Goal: Task Accomplishment & Management: Complete application form

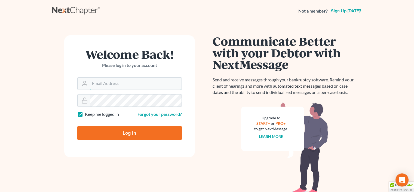
type input "[PERSON_NAME][EMAIL_ADDRESS][DOMAIN_NAME]"
click at [114, 137] on input "Log In" at bounding box center [129, 133] width 105 height 14
type input "Thinking..."
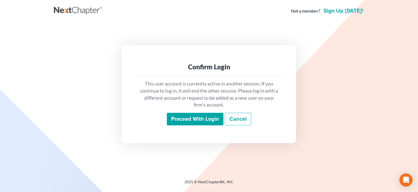
click at [211, 115] on input "Proceed with login" at bounding box center [195, 119] width 57 height 13
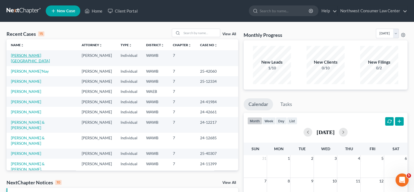
click at [29, 54] on link "Adair, Victoria" at bounding box center [30, 58] width 39 height 10
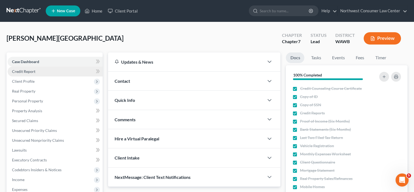
click at [40, 70] on link "Credit Report" at bounding box center [55, 71] width 95 height 10
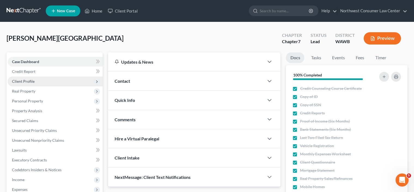
click at [40, 78] on span "Client Profile" at bounding box center [55, 81] width 95 height 10
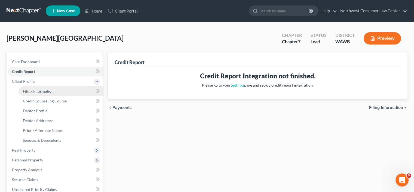
click at [63, 92] on link "Filing Information" at bounding box center [61, 91] width 84 height 10
select select "1"
select select "0"
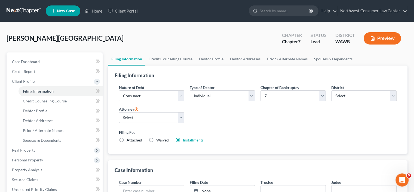
click at [132, 139] on span "Attached" at bounding box center [135, 139] width 16 height 5
click at [132, 139] on input "Attached" at bounding box center [131, 139] width 4 height 4
radio input "true"
radio input "false"
click at [170, 56] on link "Credit Counseling Course" at bounding box center [170, 58] width 50 height 13
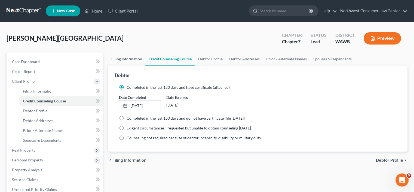
click at [125, 60] on link "Filing Information" at bounding box center [126, 58] width 37 height 13
select select "1"
select select "0"
select select "87"
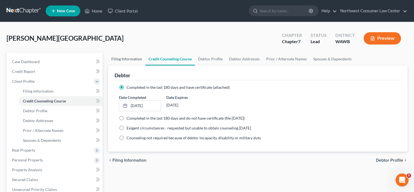
select select "0"
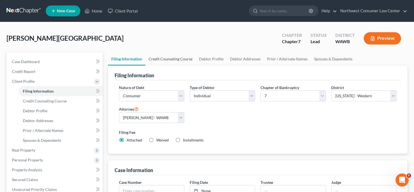
click at [175, 57] on link "Credit Counseling Course" at bounding box center [170, 58] width 50 height 13
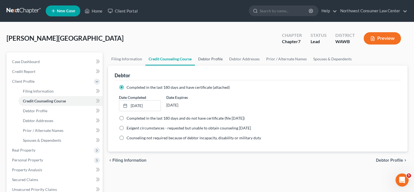
click at [214, 60] on link "Debtor Profile" at bounding box center [210, 58] width 31 height 13
select select "0"
select select "4"
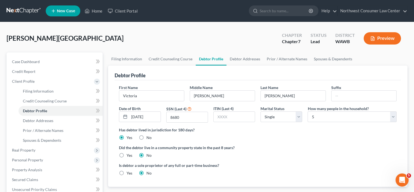
click at [390, 85] on div "Suffix" at bounding box center [364, 92] width 71 height 17
click at [301, 141] on ng-include "First Name Victoria Middle Name Lacey Rose Last Name Adair Suffix Date of Birth…" at bounding box center [258, 131] width 278 height 95
click at [127, 154] on label "Yes" at bounding box center [130, 154] width 6 height 5
click at [129, 154] on input "Yes" at bounding box center [131, 154] width 4 height 4
radio input "true"
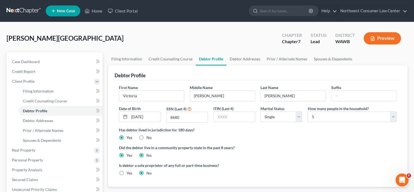
radio input "false"
click at [239, 61] on link "Debtor Addresses" at bounding box center [245, 58] width 37 height 13
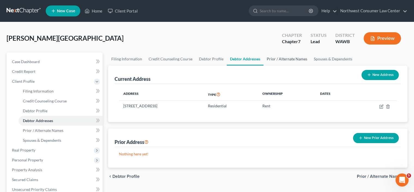
click at [275, 57] on link "Prior / Alternate Names" at bounding box center [287, 58] width 47 height 13
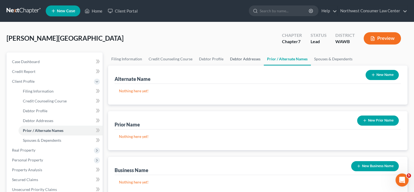
click at [247, 55] on link "Debtor Addresses" at bounding box center [245, 58] width 37 height 13
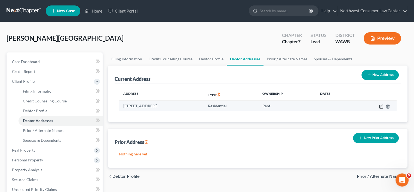
click at [382, 106] on icon "button" at bounding box center [382, 105] width 2 height 2
select select "50"
select select "0"
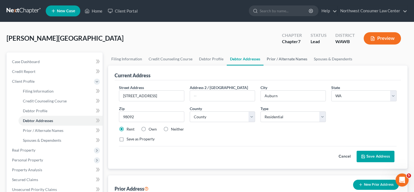
click at [288, 59] on link "Prior / Alternate Names" at bounding box center [287, 58] width 47 height 13
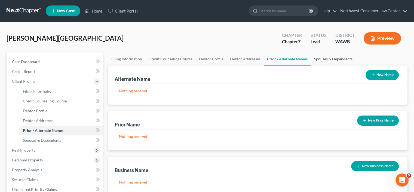
click at [333, 55] on link "Spouses & Dependents" at bounding box center [333, 58] width 45 height 13
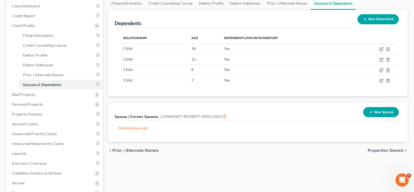
scroll to position [27, 0]
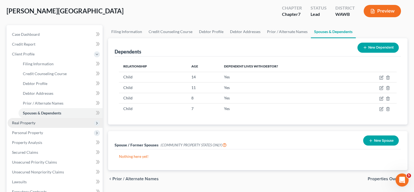
click at [62, 123] on span "Real Property" at bounding box center [55, 123] width 95 height 10
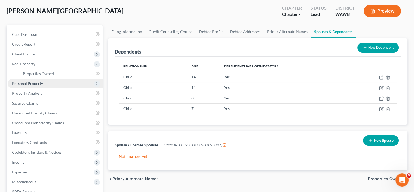
click at [42, 84] on span "Personal Property" at bounding box center [27, 83] width 31 height 5
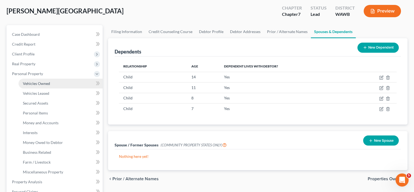
click at [44, 86] on link "Vehicles Owned" at bounding box center [61, 83] width 84 height 10
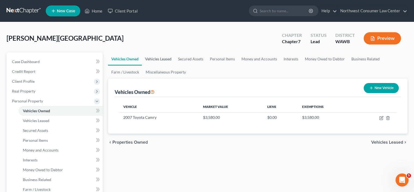
click at [162, 59] on link "Vehicles Leased" at bounding box center [158, 58] width 33 height 13
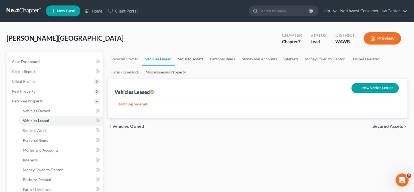
click at [192, 60] on link "Secured Assets" at bounding box center [191, 58] width 32 height 13
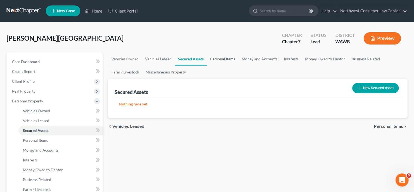
click at [231, 58] on link "Personal Items" at bounding box center [223, 58] width 32 height 13
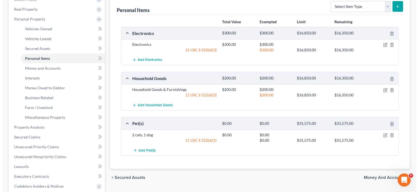
scroll to position [54, 0]
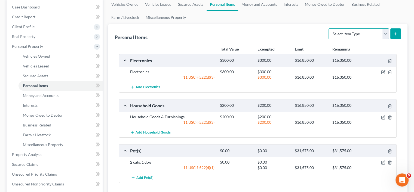
click at [373, 31] on select "Select Item Type Clothing Collectibles Of Value Electronics Firearms Household …" at bounding box center [359, 33] width 60 height 11
select select "clothing"
click at [329, 28] on select "Select Item Type Clothing Collectibles Of Value Electronics Firearms Household …" at bounding box center [359, 33] width 60 height 11
click at [398, 35] on icon "submit" at bounding box center [396, 34] width 4 height 4
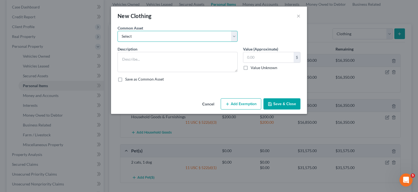
click at [179, 38] on select "Select Clothing" at bounding box center [178, 36] width 120 height 11
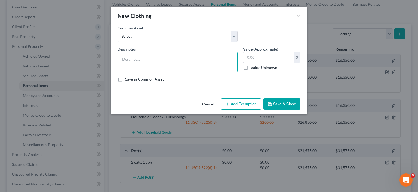
click at [168, 61] on textarea at bounding box center [178, 62] width 120 height 20
type textarea "Clothing"
click at [279, 61] on input "text" at bounding box center [269, 57] width 50 height 10
type input "1"
type input "0"
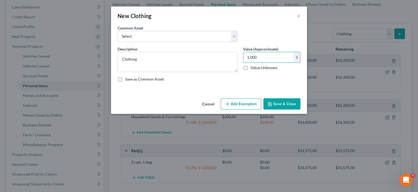
type input "1,000"
click at [250, 101] on button "Add Exemption" at bounding box center [241, 103] width 41 height 11
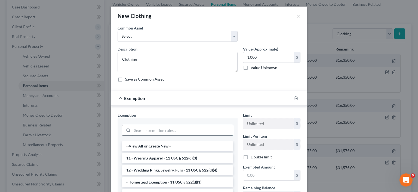
click at [159, 126] on input "search" at bounding box center [182, 130] width 101 height 10
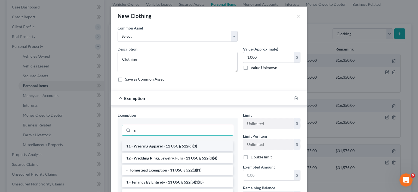
type input "c"
click at [177, 148] on li "11 - Wearing Apparel - 11 USC § 522(d)(3)" at bounding box center [177, 146] width 111 height 10
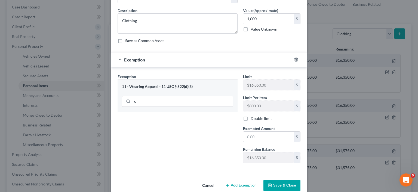
scroll to position [48, 0]
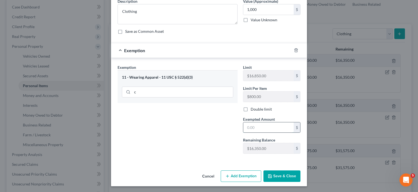
click at [272, 124] on input "text" at bounding box center [269, 127] width 50 height 10
type input "1,000"
click at [276, 176] on button "Save & Close" at bounding box center [282, 175] width 37 height 11
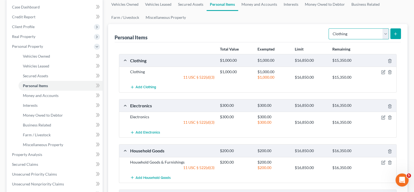
click at [344, 31] on select "Select Item Type Clothing Collectibles Of Value Electronics Firearms Household …" at bounding box center [359, 33] width 60 height 11
select select "jewelry"
click at [329, 28] on select "Select Item Type Clothing Collectibles Of Value Electronics Firearms Household …" at bounding box center [359, 33] width 60 height 11
click at [400, 35] on button "submit" at bounding box center [396, 33] width 11 height 11
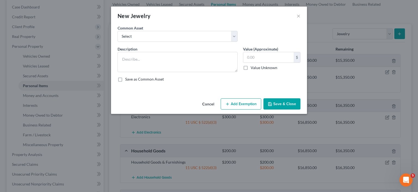
click at [180, 50] on div "Description *" at bounding box center [178, 59] width 126 height 26
click at [180, 63] on textarea at bounding box center [178, 62] width 120 height 20
type textarea "Everyday jewelry"
click at [255, 53] on input "text" at bounding box center [269, 57] width 50 height 10
type input "200"
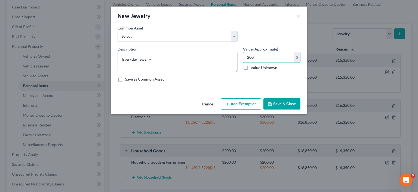
drag, startPoint x: 220, startPoint y: 110, endPoint x: 234, endPoint y: 109, distance: 14.5
click at [220, 110] on div "Cancel Add Exemption Save & Close" at bounding box center [209, 105] width 196 height 18
click at [236, 108] on button "Add Exemption" at bounding box center [241, 103] width 41 height 11
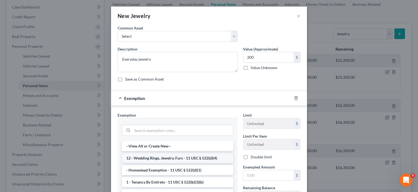
click at [162, 158] on li "12 - Wedding Rings, Jewelry, Furs - 11 USC § 522(d)(4)" at bounding box center [177, 158] width 111 height 10
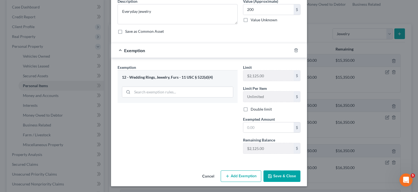
click at [270, 132] on div "Limit $2,125.00 $ Limit Per Item Unlimited $ Double limit Exempted Amount * $ R…" at bounding box center [272, 110] width 63 height 93
click at [270, 130] on input "text" at bounding box center [269, 127] width 50 height 10
type input "200"
click at [282, 181] on div "Cancel Add Exemption Save & Close" at bounding box center [209, 177] width 196 height 18
click at [283, 176] on button "Save & Close" at bounding box center [282, 175] width 37 height 11
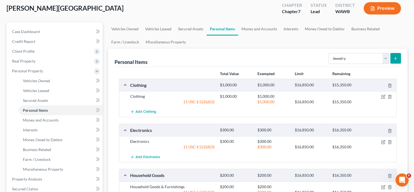
scroll to position [0, 0]
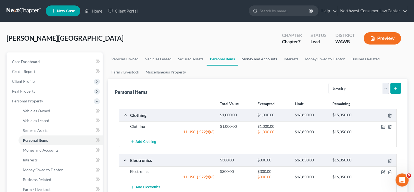
click at [260, 56] on link "Money and Accounts" at bounding box center [259, 58] width 42 height 13
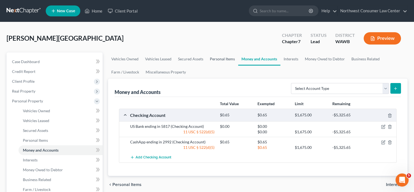
click at [214, 55] on link "Personal Items" at bounding box center [223, 58] width 32 height 13
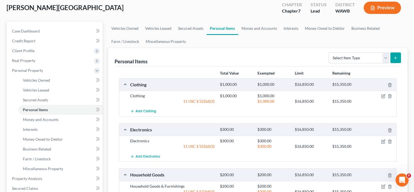
scroll to position [54, 0]
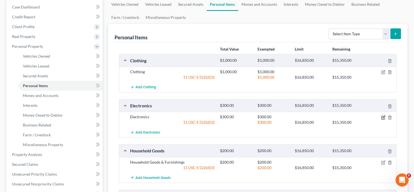
click at [382, 117] on icon "button" at bounding box center [383, 117] width 4 height 4
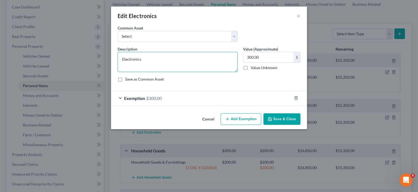
click at [181, 59] on textarea "Electronics" at bounding box center [178, 62] width 120 height 20
click at [296, 18] on div "Edit Electronics ×" at bounding box center [209, 16] width 196 height 19
click at [298, 16] on button "×" at bounding box center [299, 16] width 4 height 7
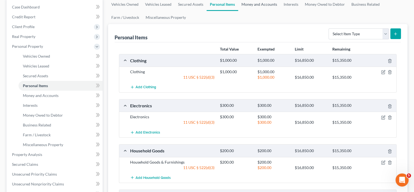
click at [252, 8] on link "Money and Accounts" at bounding box center [259, 4] width 42 height 13
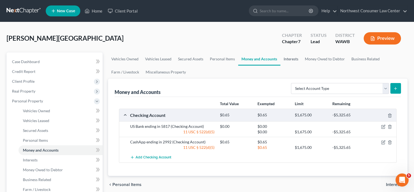
click at [287, 60] on link "Interests" at bounding box center [291, 58] width 21 height 13
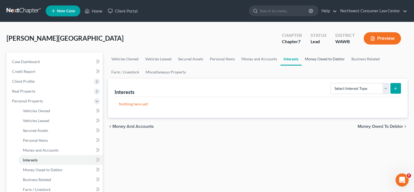
click at [322, 64] on link "Money Owed to Debtor" at bounding box center [325, 58] width 47 height 13
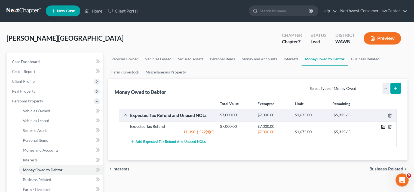
click at [385, 126] on div at bounding box center [382, 125] width 30 height 5
click at [383, 127] on icon "button" at bounding box center [383, 126] width 4 height 4
select select "0"
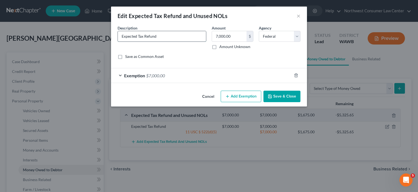
click at [137, 35] on input "Expected Tax Refund" at bounding box center [162, 36] width 88 height 10
type input "Expected 2024 Tax Refund"
click at [275, 94] on button "Save & Close" at bounding box center [282, 95] width 37 height 11
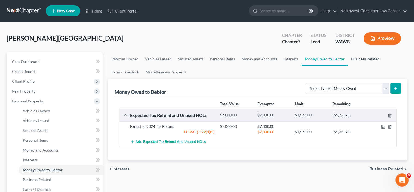
click at [361, 56] on link "Business Related" at bounding box center [365, 58] width 35 height 13
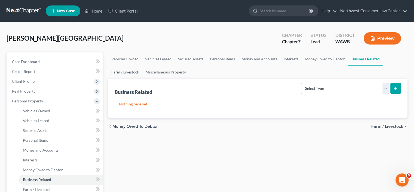
click at [122, 71] on link "Farm / Livestock" at bounding box center [125, 71] width 34 height 13
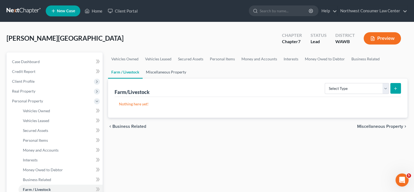
click at [179, 69] on link "Miscellaneous Property" at bounding box center [166, 71] width 47 height 13
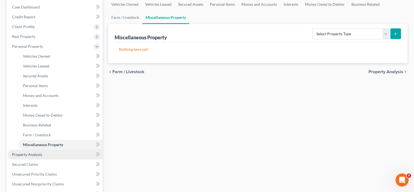
click at [27, 153] on span "Property Analysis" at bounding box center [27, 154] width 30 height 5
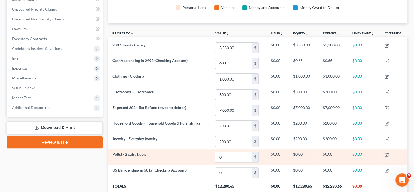
scroll to position [53, 0]
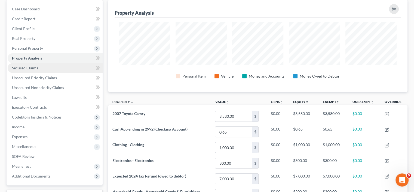
click at [63, 65] on link "Secured Claims" at bounding box center [55, 68] width 95 height 10
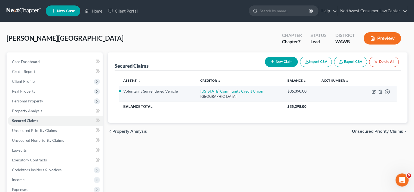
click at [225, 92] on link "Oregon Community Credit Union" at bounding box center [232, 91] width 63 height 5
select select "38"
select select "0"
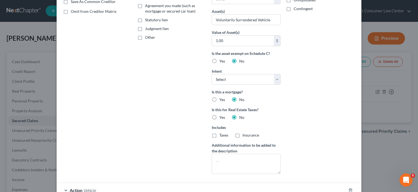
scroll to position [109, 0]
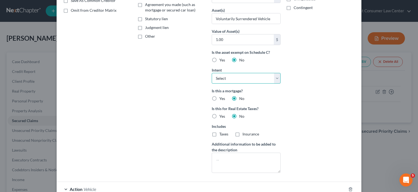
click at [236, 76] on select "Select Surrender Redeem Reaffirm Avoid Other" at bounding box center [246, 78] width 69 height 11
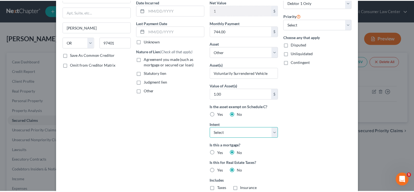
scroll to position [0, 0]
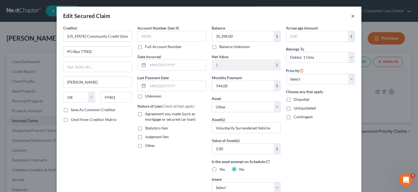
click at [351, 13] on button "×" at bounding box center [353, 16] width 4 height 7
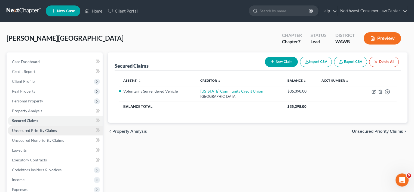
click at [46, 132] on span "Unsecured Priority Claims" at bounding box center [34, 130] width 45 height 5
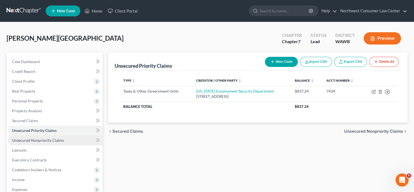
click at [40, 141] on span "Unsecured Nonpriority Claims" at bounding box center [38, 140] width 52 height 5
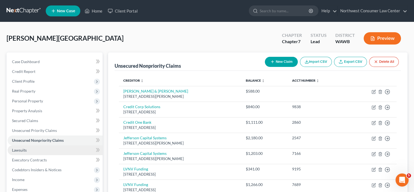
click at [67, 147] on link "Lawsuits" at bounding box center [55, 150] width 95 height 10
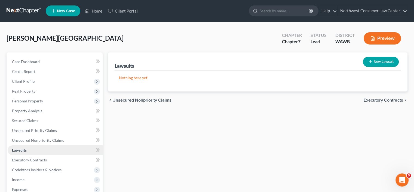
click at [71, 153] on link "Lawsuits" at bounding box center [55, 150] width 95 height 10
click at [71, 160] on link "Executory Contracts" at bounding box center [55, 160] width 95 height 10
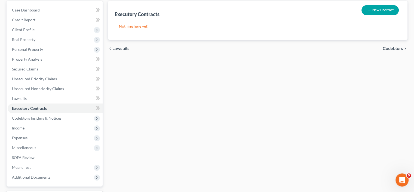
scroll to position [98, 0]
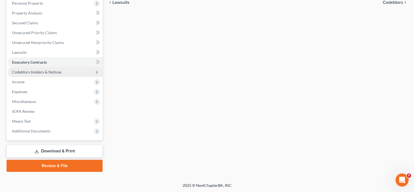
click at [68, 71] on span "Codebtors Insiders & Notices" at bounding box center [55, 72] width 95 height 10
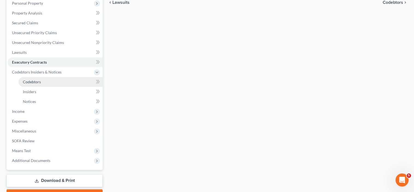
click at [68, 79] on link "Codebtors" at bounding box center [61, 82] width 84 height 10
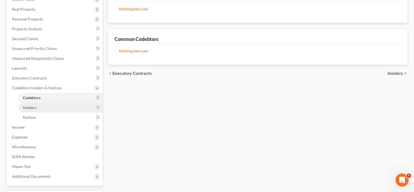
click at [69, 110] on link "Insiders" at bounding box center [61, 107] width 84 height 10
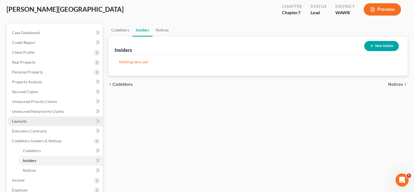
scroll to position [54, 0]
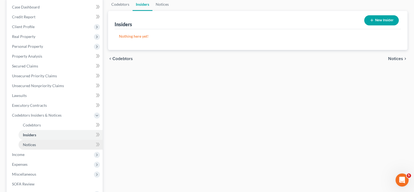
click at [51, 147] on link "Notices" at bounding box center [61, 144] width 84 height 10
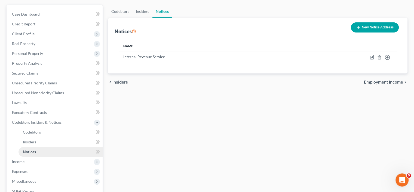
scroll to position [82, 0]
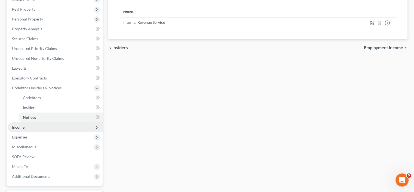
click at [46, 123] on span "Income" at bounding box center [55, 127] width 95 height 10
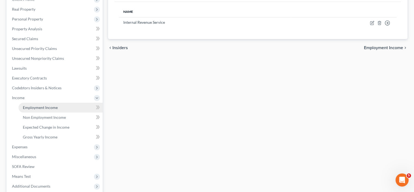
click at [47, 108] on span "Employment Income" at bounding box center [40, 107] width 35 height 5
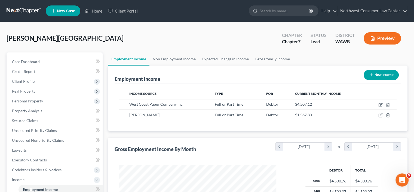
scroll to position [272324, 272252]
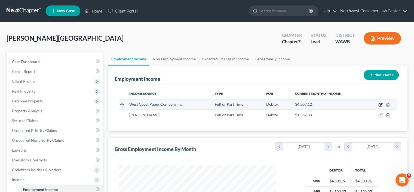
click at [381, 105] on icon "button" at bounding box center [381, 104] width 2 height 2
select select "0"
select select "50"
select select "1"
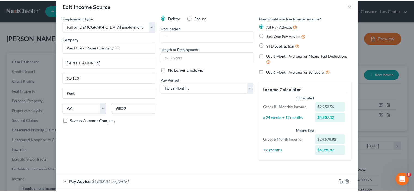
scroll to position [0, 0]
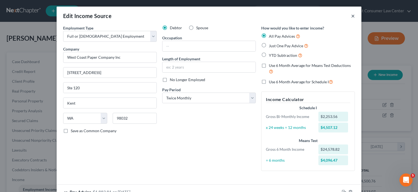
click at [351, 19] on button "×" at bounding box center [353, 16] width 4 height 7
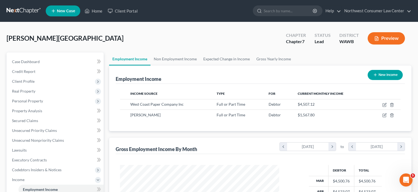
scroll to position [272324, 272252]
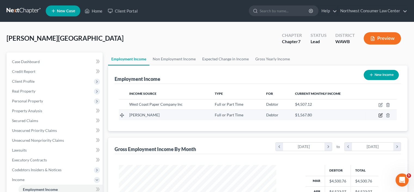
click at [379, 116] on icon "button" at bounding box center [380, 115] width 3 height 3
select select "0"
select select "50"
select select "2"
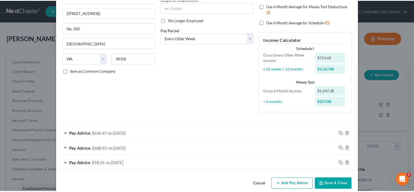
scroll to position [68, 0]
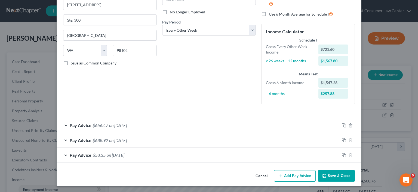
click at [332, 173] on button "Save & Close" at bounding box center [336, 175] width 37 height 11
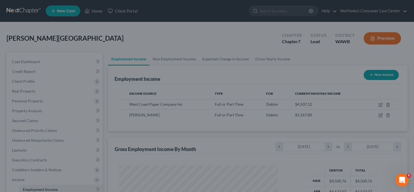
scroll to position [272324, 272252]
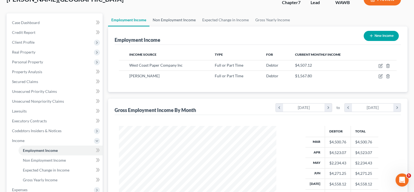
click at [165, 19] on link "Non Employment Income" at bounding box center [175, 19] width 50 height 13
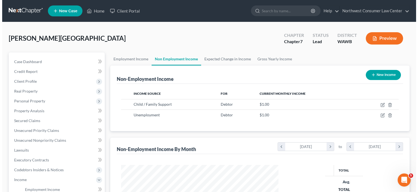
scroll to position [97, 168]
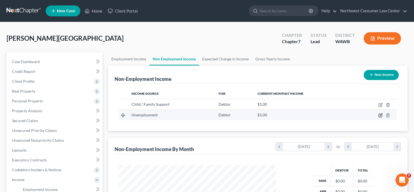
click at [381, 115] on icon "button" at bounding box center [381, 115] width 4 height 4
select select "0"
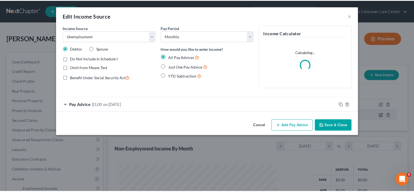
scroll to position [97, 170]
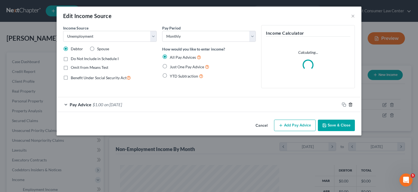
click at [351, 104] on line "button" at bounding box center [351, 104] width 0 height 1
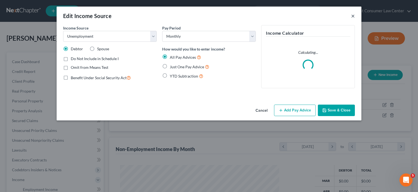
click at [353, 17] on button "×" at bounding box center [353, 16] width 4 height 7
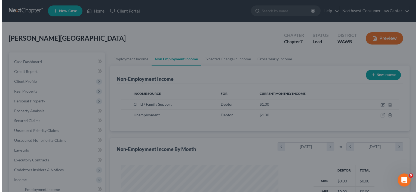
scroll to position [272324, 272252]
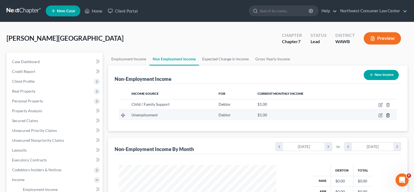
click at [389, 115] on icon "button" at bounding box center [388, 115] width 2 height 4
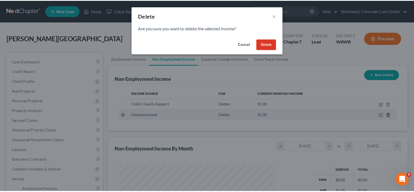
scroll to position [97, 170]
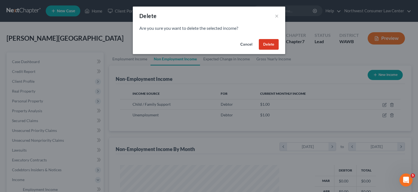
click at [271, 42] on button "Delete" at bounding box center [269, 44] width 20 height 11
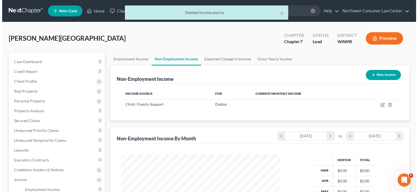
scroll to position [272324, 272252]
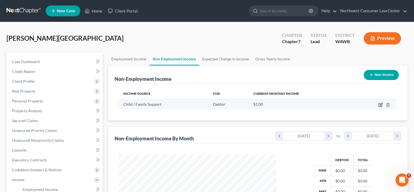
click at [380, 104] on icon "button" at bounding box center [381, 104] width 4 height 4
select select "7"
select select "0"
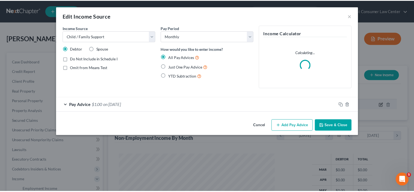
scroll to position [97, 170]
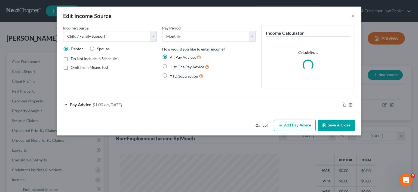
click at [183, 99] on div "Pay Advice $1.00 on 01/01/2025" at bounding box center [198, 104] width 283 height 14
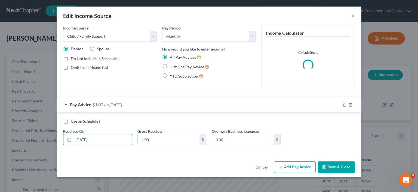
drag, startPoint x: 105, startPoint y: 138, endPoint x: 38, endPoint y: 130, distance: 66.9
click at [38, 130] on div "Edit Income Source × Income Source * Select Unemployment Disability (from emplo…" at bounding box center [209, 96] width 418 height 192
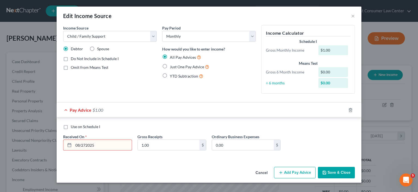
click at [87, 145] on input "08/272025" at bounding box center [103, 144] width 58 height 10
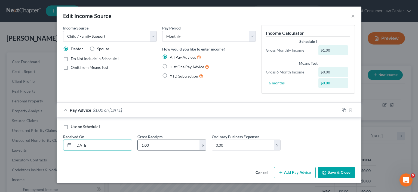
type input "08/27/2025"
type input "130"
click at [331, 173] on button "Save & Close" at bounding box center [336, 171] width 37 height 11
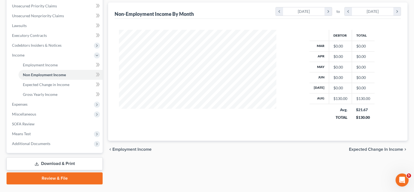
scroll to position [124, 0]
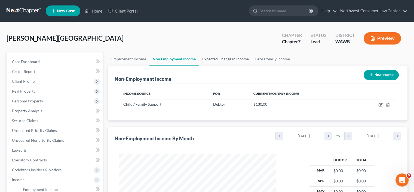
click at [217, 63] on link "Expected Change in Income" at bounding box center [225, 58] width 53 height 13
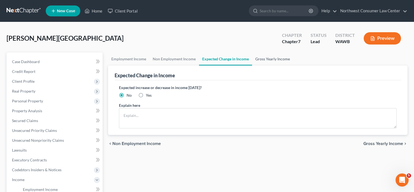
click at [260, 63] on link "Gross Yearly Income" at bounding box center [272, 58] width 41 height 13
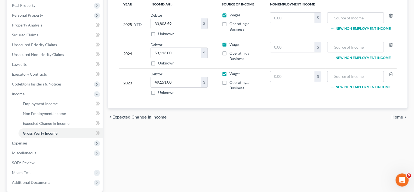
scroll to position [86, 0]
click at [63, 146] on span "Expenses" at bounding box center [55, 143] width 95 height 10
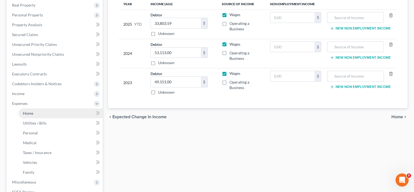
click at [32, 112] on span "Home" at bounding box center [28, 113] width 10 height 5
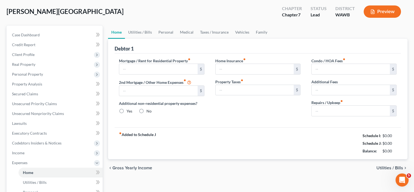
type input "2,158.00"
type input "0.00"
radio input "true"
type input "0.00"
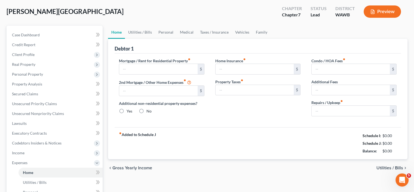
type input "0.00"
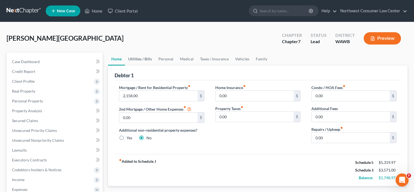
click at [147, 62] on link "Utilities / Bills" at bounding box center [140, 58] width 30 height 13
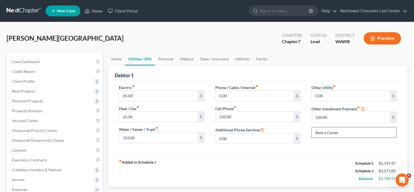
drag, startPoint x: 331, startPoint y: 130, endPoint x: 324, endPoint y: 133, distance: 8.0
click at [324, 133] on input "Rent a Center" at bounding box center [354, 132] width 85 height 10
type input "Rent-A-Center"
click at [122, 59] on link "Home" at bounding box center [116, 58] width 17 height 13
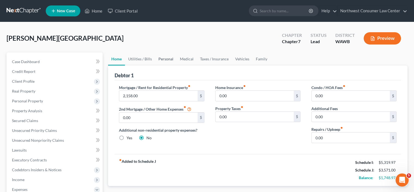
click at [161, 60] on link "Personal" at bounding box center [166, 58] width 22 height 13
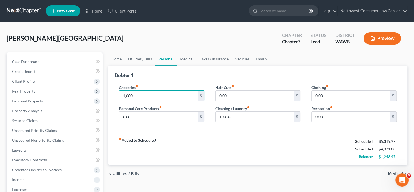
type input "1,000"
click at [181, 60] on link "Medical" at bounding box center [187, 58] width 20 height 13
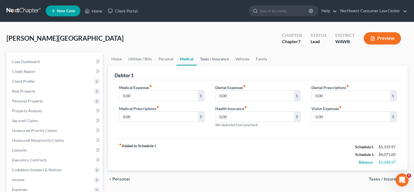
click at [199, 61] on link "Taxes / Insurance" at bounding box center [214, 58] width 35 height 13
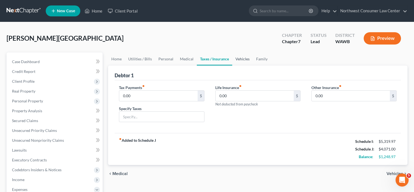
click at [242, 62] on link "Vehicles" at bounding box center [242, 58] width 21 height 13
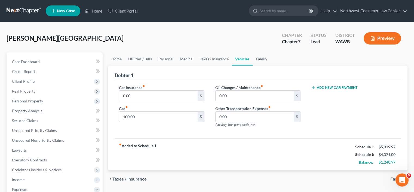
click at [259, 61] on link "Family" at bounding box center [262, 58] width 18 height 13
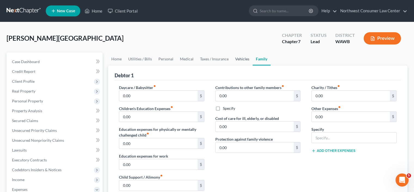
click at [237, 59] on link "Vehicles" at bounding box center [242, 58] width 21 height 13
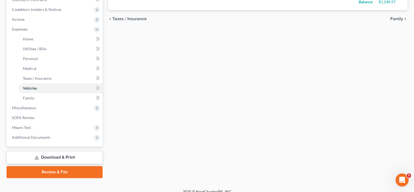
scroll to position [166, 0]
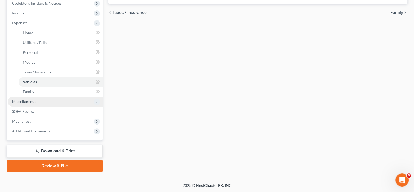
click at [46, 102] on span "Miscellaneous" at bounding box center [55, 101] width 95 height 10
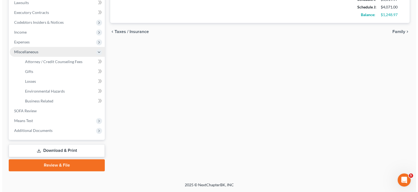
scroll to position [147, 0]
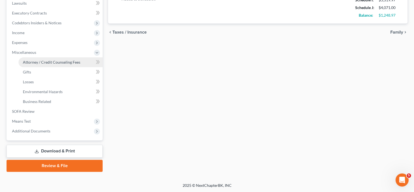
click at [41, 60] on span "Attorney / Credit Counseling Fees" at bounding box center [51, 62] width 57 height 5
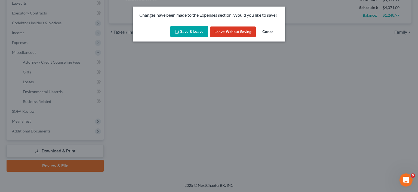
click at [190, 34] on button "Save & Leave" at bounding box center [190, 31] width 38 height 11
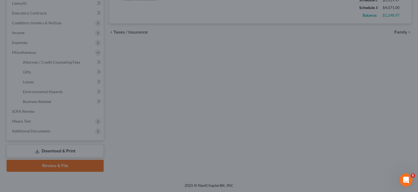
select select "0"
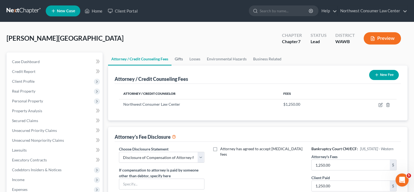
click at [181, 61] on link "Gifts" at bounding box center [179, 58] width 15 height 13
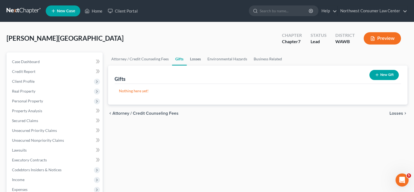
click at [194, 61] on link "Losses" at bounding box center [195, 58] width 17 height 13
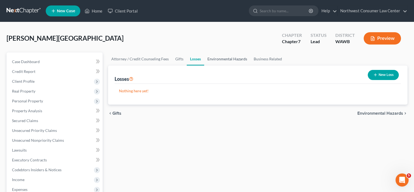
click at [218, 61] on link "Environmental Hazards" at bounding box center [227, 58] width 46 height 13
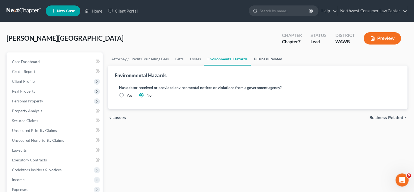
click at [272, 60] on link "Business Related" at bounding box center [268, 58] width 35 height 13
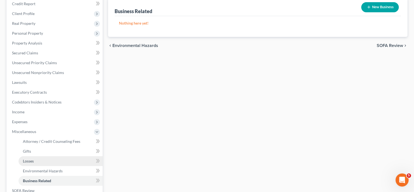
scroll to position [142, 0]
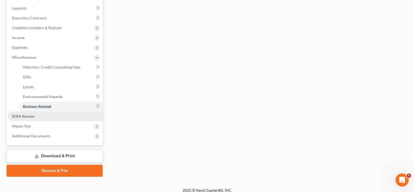
click at [32, 116] on span "SOFA Review" at bounding box center [23, 116] width 23 height 5
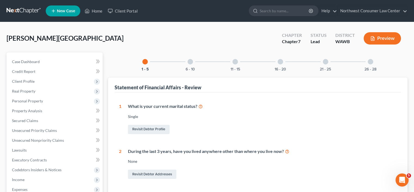
click at [193, 63] on div "6 - 10" at bounding box center [190, 61] width 19 height 19
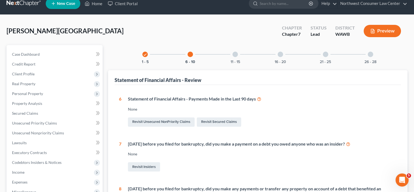
scroll to position [4, 0]
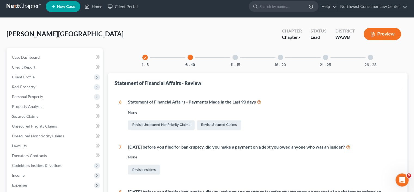
click at [238, 59] on div "11 - 15" at bounding box center [235, 57] width 19 height 19
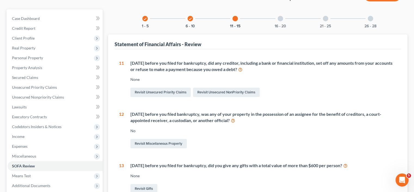
scroll to position [0, 0]
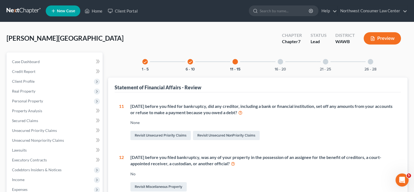
click at [281, 63] on div at bounding box center [280, 61] width 5 height 5
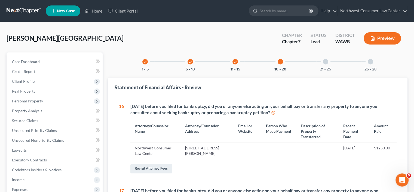
click at [326, 63] on div at bounding box center [325, 61] width 5 height 5
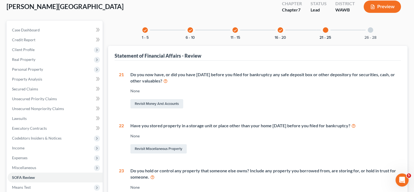
scroll to position [29, 0]
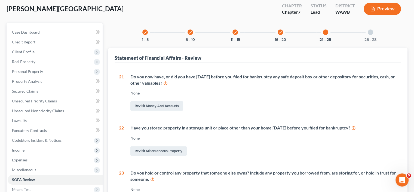
click at [370, 31] on div at bounding box center [370, 31] width 5 height 5
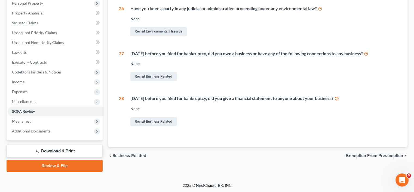
scroll to position [0, 0]
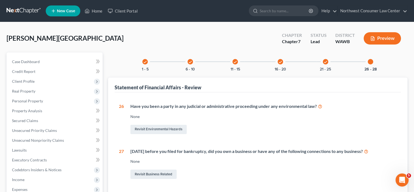
click at [148, 63] on div "check 1 - 5" at bounding box center [145, 61] width 19 height 19
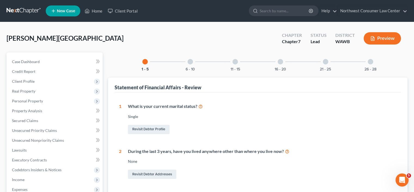
click at [190, 58] on div "6 - 10" at bounding box center [190, 61] width 19 height 19
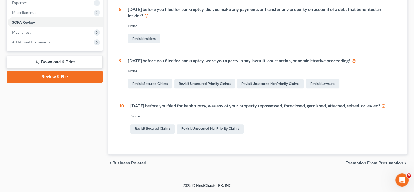
scroll to position [186, 0]
click at [143, 129] on link "Revisit Secured Claims" at bounding box center [152, 128] width 44 height 9
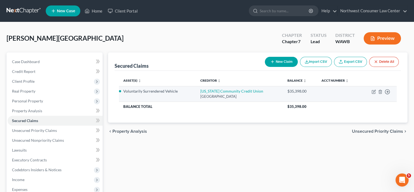
click at [373, 93] on td "Move to E Move to F Move to G Move to Notice Only" at bounding box center [379, 94] width 36 height 16
click at [374, 89] on icon "button" at bounding box center [374, 91] width 4 height 4
select select "38"
select select "0"
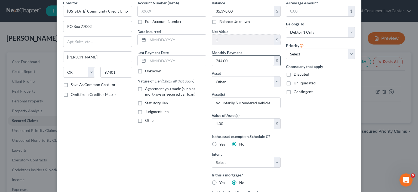
scroll to position [25, 0]
click at [95, 87] on div "Creditor * Oregon Community Credit Union PO Box 77002 Eugene State AL AK AR AZ …" at bounding box center [97, 130] width 74 height 261
click at [92, 84] on label "Save As Common Creditor" at bounding box center [93, 84] width 45 height 5
click at [77, 84] on input "Save As Common Creditor" at bounding box center [75, 84] width 4 height 4
checkbox input "true"
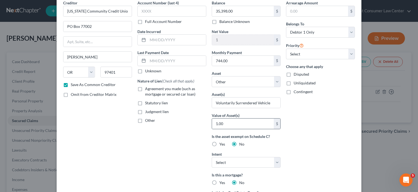
click at [275, 125] on div "$" at bounding box center [277, 123] width 7 height 10
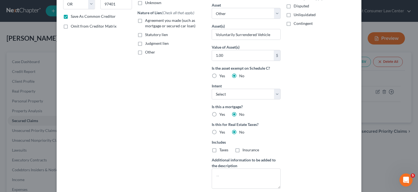
scroll to position [147, 0]
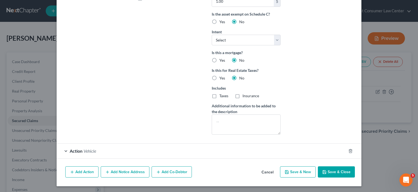
click at [80, 151] on span "Action" at bounding box center [76, 150] width 13 height 5
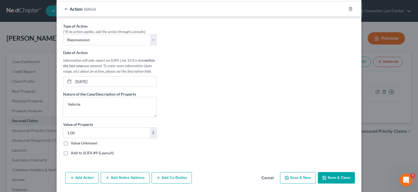
scroll to position [289, 0]
click at [204, 90] on div "Type of Action * (*If no action applies, add the action through Lawsuits) Selec…" at bounding box center [208, 91] width 297 height 136
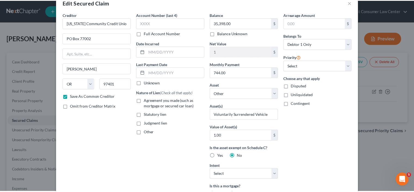
scroll to position [0, 0]
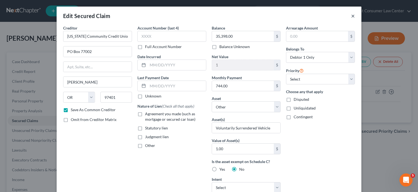
click at [351, 14] on button "×" at bounding box center [353, 16] width 4 height 7
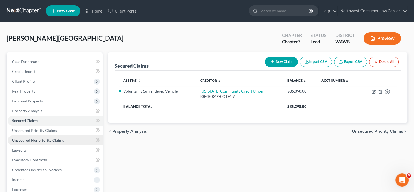
scroll to position [98, 0]
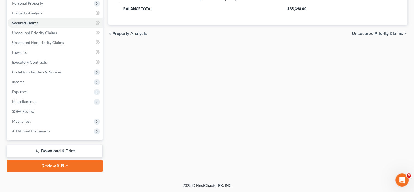
click at [45, 150] on link "Download & Print" at bounding box center [55, 150] width 96 height 13
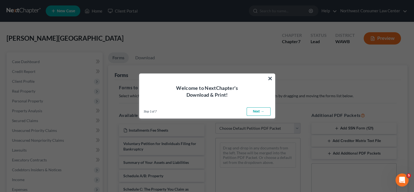
click at [267, 77] on div "Welcome to NextChapter's Download & Print!" at bounding box center [207, 86] width 136 height 25
click at [271, 77] on button "×" at bounding box center [270, 78] width 5 height 9
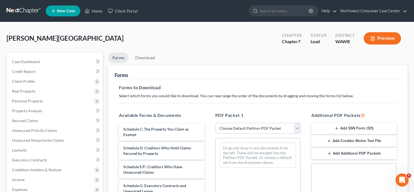
scroll to position [60, 0]
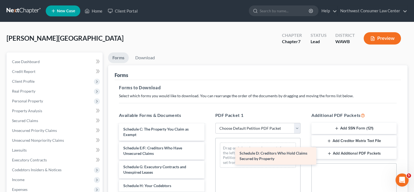
drag, startPoint x: 142, startPoint y: 149, endPoint x: 259, endPoint y: 155, distance: 116.2
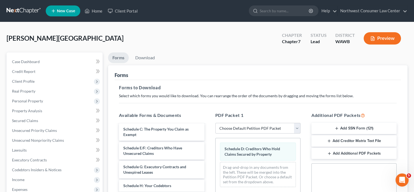
scroll to position [144, 0]
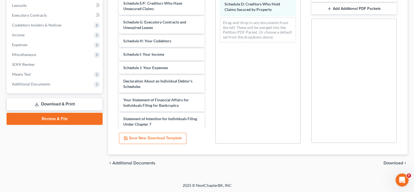
click at [397, 162] on span "Download" at bounding box center [394, 162] width 20 height 4
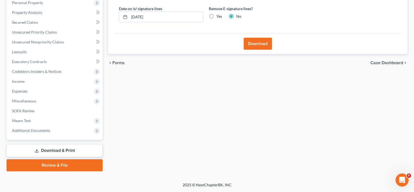
scroll to position [98, 0]
click at [259, 39] on button "Download" at bounding box center [258, 44] width 28 height 12
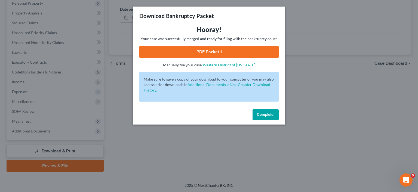
click at [196, 49] on link "PDF Packet 1" at bounding box center [208, 52] width 139 height 12
click at [265, 111] on button "Complete!" at bounding box center [266, 114] width 26 height 11
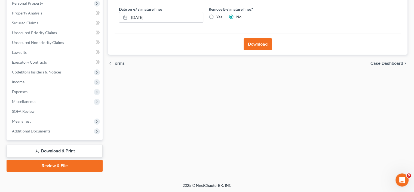
scroll to position [35, 0]
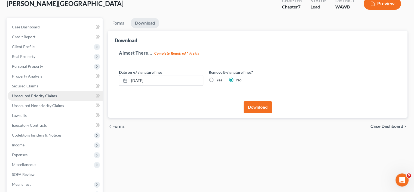
click at [40, 91] on link "Unsecured Priority Claims" at bounding box center [55, 96] width 95 height 10
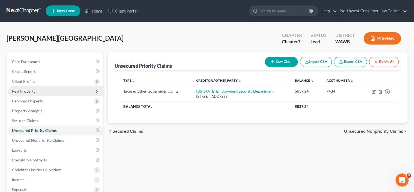
click at [32, 86] on ul "Case Dashboard Payments Invoices Payments Payments Credit Report Client Profile" at bounding box center [55, 145] width 95 height 177
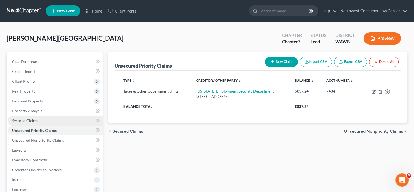
click at [20, 117] on link "Secured Claims" at bounding box center [55, 121] width 95 height 10
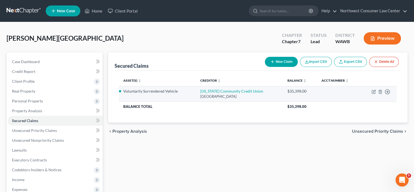
click at [294, 91] on div "$35,398.00" at bounding box center [300, 90] width 25 height 5
copy div "$35,398.00"
click at [379, 92] on icon "button" at bounding box center [380, 92] width 2 height 4
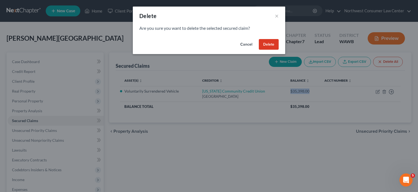
click at [265, 44] on button "Delete" at bounding box center [269, 44] width 20 height 11
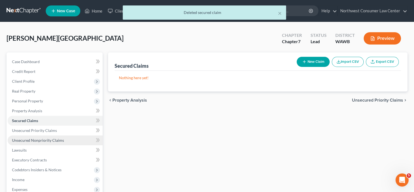
click at [46, 138] on span "Unsecured Nonpriority Claims" at bounding box center [38, 140] width 52 height 5
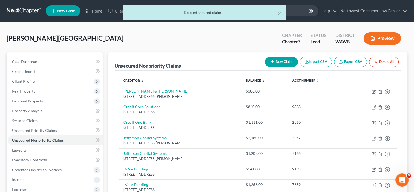
click at [275, 62] on button "New Claim" at bounding box center [281, 62] width 33 height 10
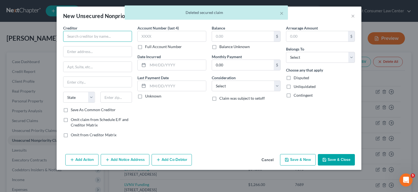
click at [95, 37] on input "text" at bounding box center [97, 36] width 69 height 11
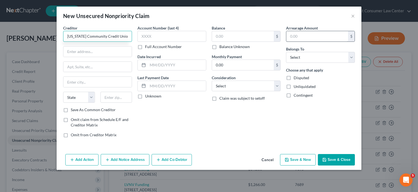
type input "Oregon Community Credit Union"
click at [326, 34] on input "text" at bounding box center [318, 36] width 62 height 10
paste input "$35,398.00"
type input "35,398.00"
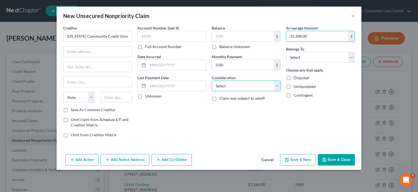
click at [264, 86] on select "Select Cable / Satellite Services Collection Agency Credit Card Debt Debt Couns…" at bounding box center [246, 85] width 69 height 11
select select "14"
click at [212, 80] on select "Select Cable / Satellite Services Collection Agency Credit Card Debt Debt Couns…" at bounding box center [246, 85] width 69 height 11
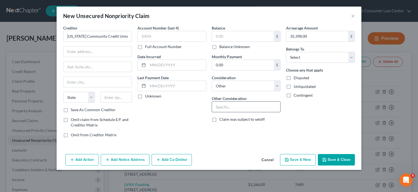
click at [244, 104] on input "text" at bounding box center [246, 106] width 68 height 10
type input "R"
click at [233, 79] on label "Consideration" at bounding box center [224, 78] width 24 height 6
click at [224, 83] on select "Select Cable / Satellite Services Collection Agency Credit Card Debt Debt Couns…" at bounding box center [246, 85] width 69 height 11
select select "4"
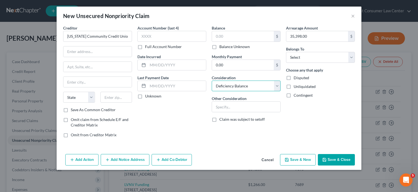
click at [212, 80] on select "Select Cable / Satellite Services Collection Agency Credit Card Debt Debt Couns…" at bounding box center [246, 85] width 69 height 11
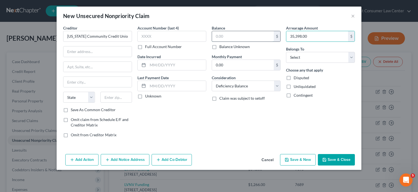
type input "35,398.00"
click at [248, 34] on input "text" at bounding box center [243, 36] width 62 height 10
paste input "35,398.00"
type input "35,398.00"
click at [305, 53] on select "Select Debtor 1 Only Debtor 2 Only Debtor 1 And Debtor 2 Only At Least One Of T…" at bounding box center [320, 57] width 69 height 11
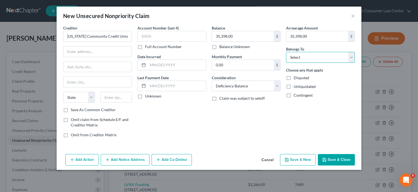
select select "0"
click at [286, 52] on select "Select Debtor 1 Only Debtor 2 Only Debtor 1 And Debtor 2 Only At Least One Of T…" at bounding box center [320, 57] width 69 height 11
click at [110, 48] on input "text" at bounding box center [97, 51] width 68 height 10
paste input "PO Box 77002"
type input "PO Box 77002"
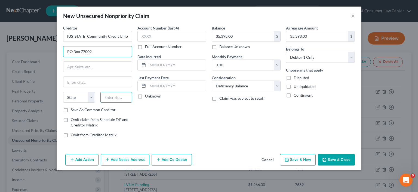
click at [119, 95] on input "text" at bounding box center [117, 97] width 32 height 11
type input "97401"
type input "Eugene"
select select "38"
click at [339, 160] on button "Save & Close" at bounding box center [336, 159] width 37 height 11
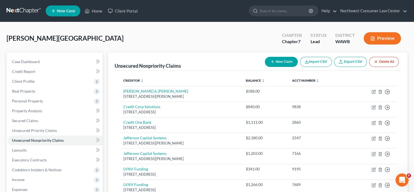
click at [293, 60] on button "New Claim" at bounding box center [281, 62] width 33 height 10
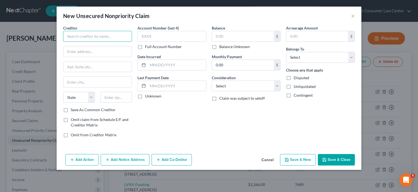
click at [96, 37] on input "text" at bounding box center [97, 36] width 69 height 11
paste input "TACOMA EMERGENCY CARE PHYSICIANS PLLC"
type input "TACOMA EMERGENCY CARE PHYSICIANS PLLC"
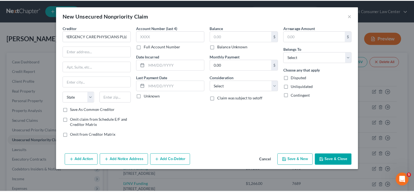
scroll to position [0, 0]
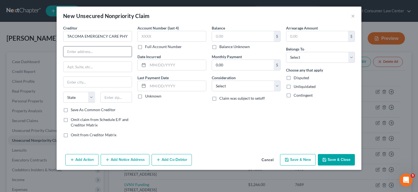
click at [102, 53] on input "text" at bounding box center [97, 51] width 68 height 10
paste input "PO Box 845748"
type input "PO Box 845748"
click at [117, 95] on input "text" at bounding box center [117, 97] width 32 height 11
paste input "90084"
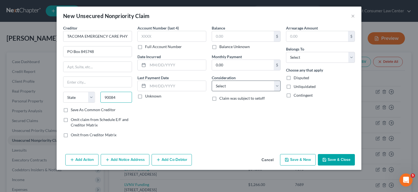
type input "90084"
click at [241, 81] on select "Select Cable / Satellite Services Collection Agency Credit Card Debt Debt Couns…" at bounding box center [246, 85] width 69 height 11
type input "Los Angeles"
select select "4"
select select "9"
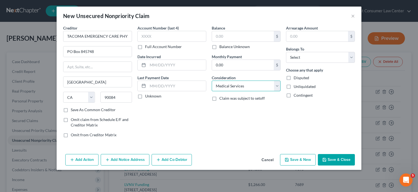
click at [212, 80] on select "Select Cable / Satellite Services Collection Agency Credit Card Debt Debt Couns…" at bounding box center [246, 85] width 69 height 11
click at [228, 35] on input "text" at bounding box center [243, 36] width 62 height 10
paste input "$209.80"
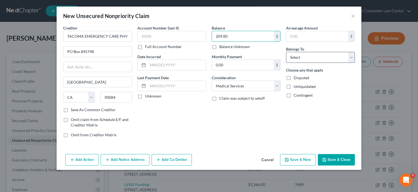
type input "209.80"
click at [298, 56] on select "Select Debtor 1 Only Debtor 2 Only Debtor 1 And Debtor 2 Only At Least One Of T…" at bounding box center [320, 57] width 69 height 11
select select "0"
click at [286, 52] on select "Select Debtor 1 Only Debtor 2 Only Debtor 1 And Debtor 2 Only At Least One Of T…" at bounding box center [320, 57] width 69 height 11
click at [332, 160] on button "Save & Close" at bounding box center [336, 159] width 37 height 11
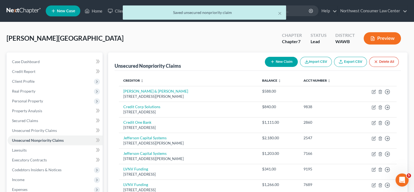
click at [275, 57] on button "New Claim" at bounding box center [281, 62] width 33 height 10
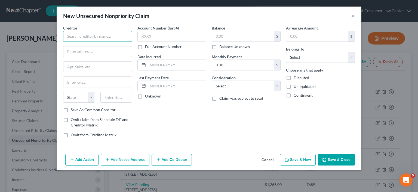
click at [87, 35] on input "text" at bounding box center [97, 36] width 69 height 11
type input "Rent-A-Center"
click at [246, 31] on input "text" at bounding box center [243, 36] width 62 height 10
type input "1,199.4"
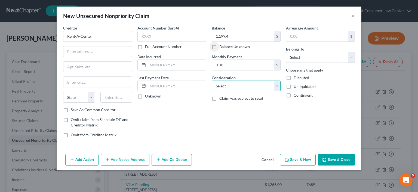
click at [243, 86] on select "Select Cable / Satellite Services Collection Agency Credit Card Debt Debt Couns…" at bounding box center [246, 85] width 69 height 11
select select "14"
click at [212, 80] on select "Select Cable / Satellite Services Collection Agency Credit Card Debt Debt Couns…" at bounding box center [246, 85] width 69 height 11
click at [74, 52] on input "text" at bounding box center [97, 51] width 68 height 10
paste input "5501 Headquarters Drive"
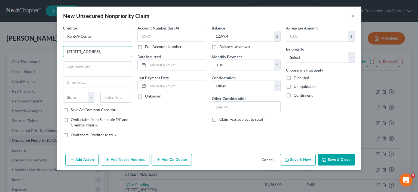
type input "5501 Headquarters Drive"
click at [113, 99] on input "text" at bounding box center [117, 97] width 32 height 11
paste input "75024"
type input "75024"
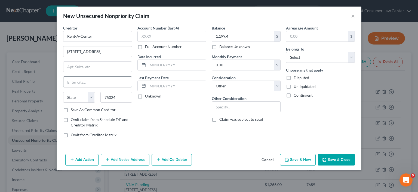
type input "Plano"
select select "45"
click at [120, 56] on div "Creditor * Rent-A-Center 5501 Headquarters Drive Plano State AL AK AR AZ CA CO …" at bounding box center [97, 66] width 69 height 82
drag, startPoint x: 293, startPoint y: 57, endPoint x: 294, endPoint y: 61, distance: 3.4
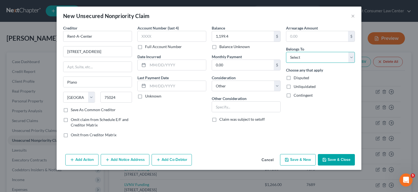
click at [293, 57] on select "Select Debtor 1 Only Debtor 2 Only Debtor 1 And Debtor 2 Only At Least One Of T…" at bounding box center [320, 57] width 69 height 11
select select "0"
click at [286, 52] on select "Select Debtor 1 Only Debtor 2 Only Debtor 1 And Debtor 2 Only At Least One Of T…" at bounding box center [320, 57] width 69 height 11
click at [272, 87] on select "Select Cable / Satellite Services Collection Agency Credit Card Debt Debt Couns…" at bounding box center [246, 85] width 69 height 11
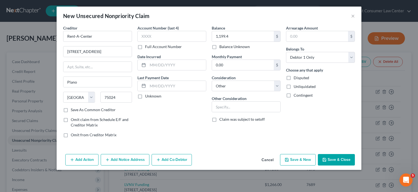
click at [294, 156] on button "Save & New" at bounding box center [298, 159] width 36 height 11
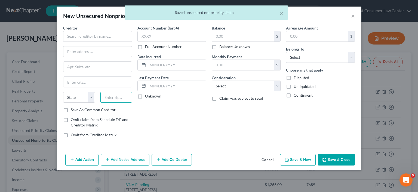
click at [121, 94] on div at bounding box center [116, 97] width 37 height 11
paste input "75024"
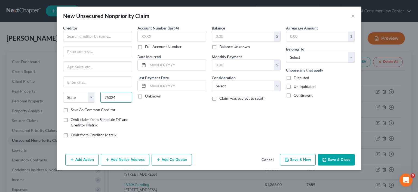
type input "75024"
type input "Plano"
select select "45"
click at [86, 50] on input "text" at bounding box center [97, 51] width 68 height 10
paste input "5501 Headquarters Drive"
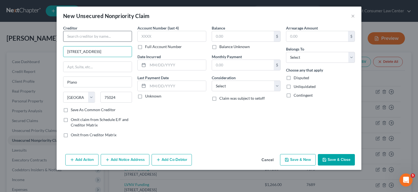
type input "5501 Headquarters Drive"
click at [81, 36] on input "text" at bounding box center [97, 36] width 69 height 11
type input "Rent-A-Center"
click at [235, 35] on input "text" at bounding box center [243, 36] width 62 height 10
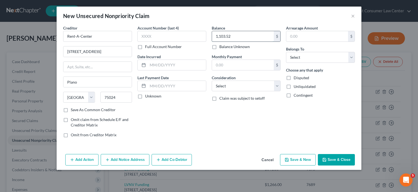
type input "1,103.52"
click at [257, 82] on select "Select Cable / Satellite Services Collection Agency Credit Card Debt Debt Couns…" at bounding box center [246, 85] width 69 height 11
select select "14"
click at [212, 80] on select "Select Cable / Satellite Services Collection Agency Credit Card Debt Debt Couns…" at bounding box center [246, 85] width 69 height 11
click at [337, 160] on button "Save & Close" at bounding box center [336, 159] width 37 height 11
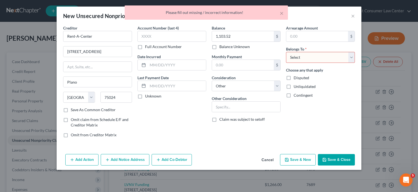
drag, startPoint x: 316, startPoint y: 55, endPoint x: 315, endPoint y: 61, distance: 6.0
click at [316, 55] on select "Select Debtor 1 Only Debtor 2 Only Debtor 1 And Debtor 2 Only At Least One Of T…" at bounding box center [320, 57] width 69 height 11
select select "0"
click at [286, 52] on select "Select Debtor 1 Only Debtor 2 Only Debtor 1 And Debtor 2 Only At Least One Of T…" at bounding box center [320, 57] width 69 height 11
click at [336, 157] on button "Save & Close" at bounding box center [336, 159] width 37 height 11
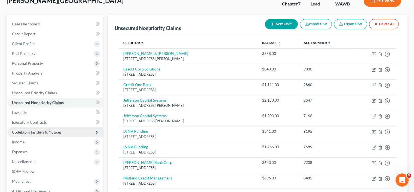
scroll to position [38, 0]
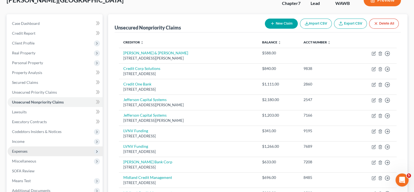
click at [45, 149] on span "Expenses" at bounding box center [55, 151] width 95 height 10
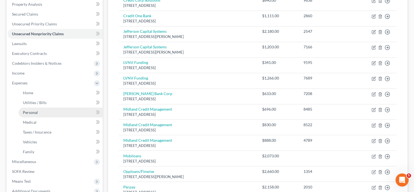
scroll to position [107, 0]
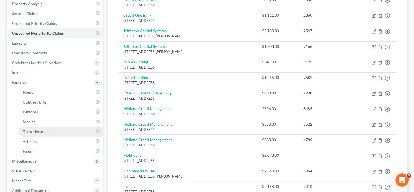
click at [58, 132] on link "Taxes / Insurance" at bounding box center [61, 131] width 84 height 10
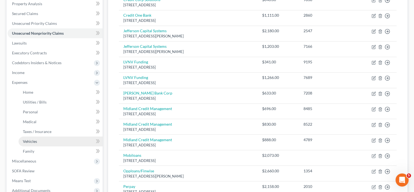
click at [57, 144] on link "Vehicles" at bounding box center [61, 141] width 84 height 10
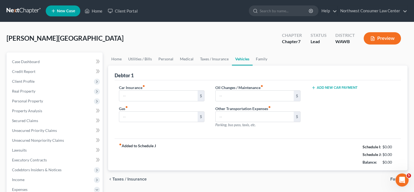
type input "0.00"
type input "100.00"
type input "0.00"
click at [115, 59] on link "Home" at bounding box center [116, 58] width 17 height 13
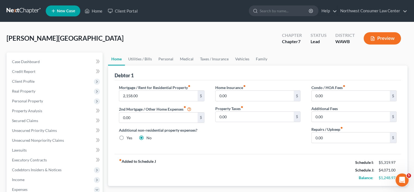
scroll to position [71, 0]
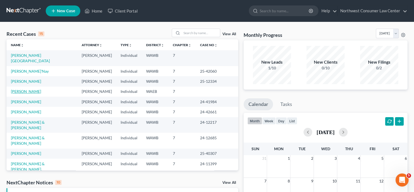
click at [25, 89] on link "Johnson, Esther" at bounding box center [26, 91] width 30 height 5
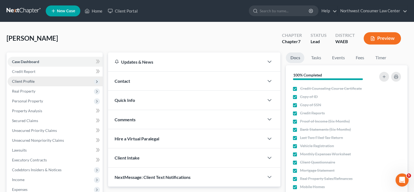
click at [42, 83] on span "Client Profile" at bounding box center [55, 81] width 95 height 10
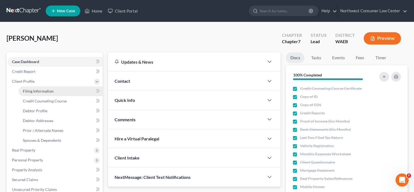
click at [45, 93] on span "Filing Information" at bounding box center [38, 91] width 31 height 5
select select "1"
select select "0"
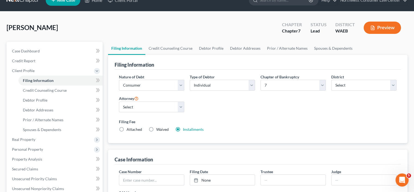
scroll to position [11, 0]
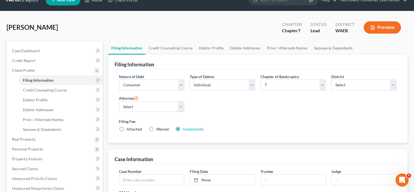
click at [133, 127] on span "Attached" at bounding box center [135, 128] width 16 height 5
click at [132, 127] on input "Attached" at bounding box center [131, 128] width 4 height 4
radio input "true"
radio input "false"
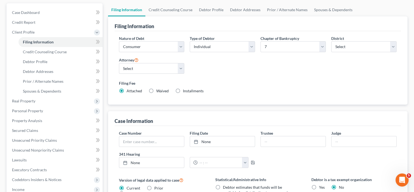
scroll to position [0, 0]
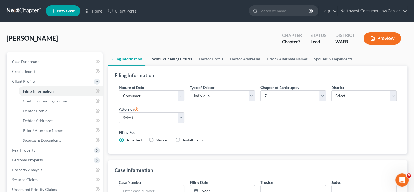
click at [175, 56] on link "Credit Counseling Course" at bounding box center [170, 58] width 50 height 13
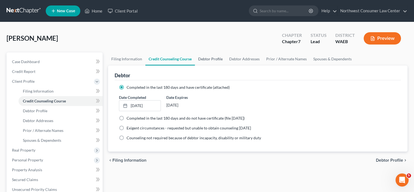
click at [207, 63] on link "Debtor Profile" at bounding box center [210, 58] width 31 height 13
select select "0"
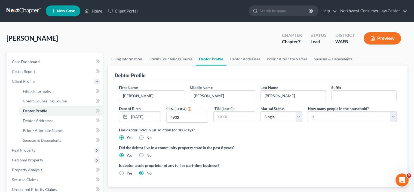
click at [164, 177] on div "Is debtor a sole proprietor of any full or part-time business? Yes No" at bounding box center [257, 171] width 283 height 18
click at [232, 56] on link "Debtor Addresses" at bounding box center [245, 58] width 37 height 13
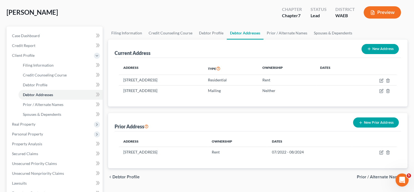
scroll to position [44, 0]
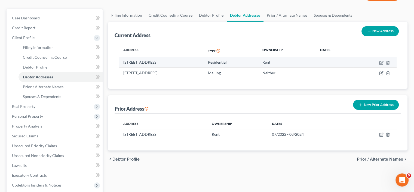
click at [161, 60] on td "665 Sheets Rd, Wapato, WA 98951" at bounding box center [161, 62] width 85 height 10
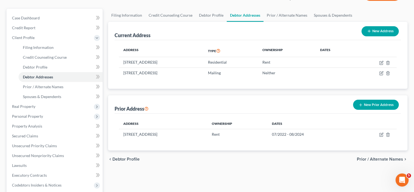
copy td "Wapato"
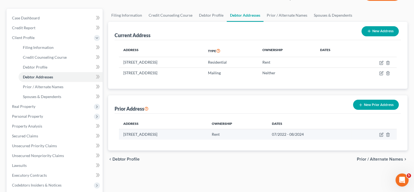
drag, startPoint x: 312, startPoint y: 130, endPoint x: 195, endPoint y: 132, distance: 117.1
click at [195, 132] on tr "641 Sheets Rd, Yakima, WA 98901 Rent 07/2022 - 08/2024" at bounding box center [258, 134] width 278 height 10
click at [195, 132] on td "641 Sheets Rd, Yakima, WA 98901" at bounding box center [163, 134] width 89 height 10
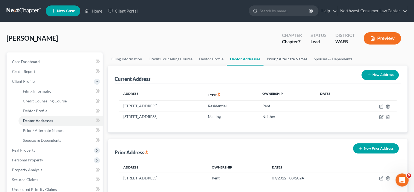
click at [281, 65] on link "Prior / Alternate Names" at bounding box center [287, 58] width 47 height 13
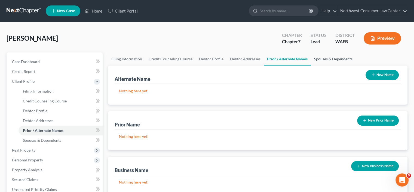
click at [329, 59] on link "Spouses & Dependents" at bounding box center [333, 58] width 45 height 13
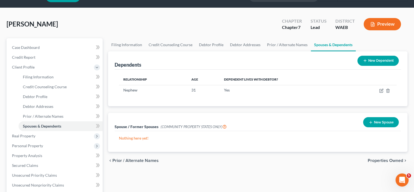
scroll to position [19, 0]
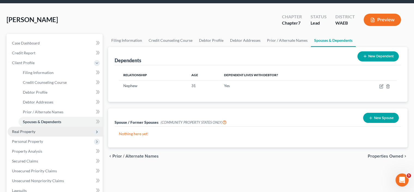
click at [51, 132] on span "Real Property" at bounding box center [55, 131] width 95 height 10
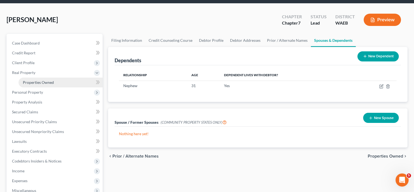
click at [39, 80] on span "Properties Owned" at bounding box center [38, 82] width 31 height 5
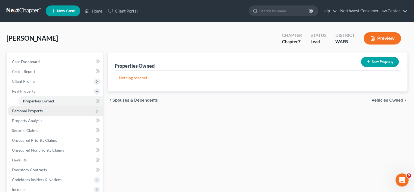
click at [40, 111] on span "Personal Property" at bounding box center [27, 110] width 31 height 5
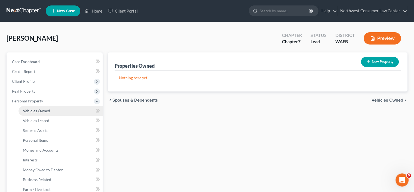
click at [73, 112] on link "Vehicles Owned" at bounding box center [61, 111] width 84 height 10
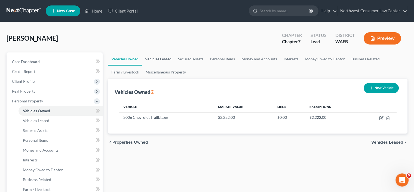
click at [152, 59] on link "Vehicles Leased" at bounding box center [158, 58] width 33 height 13
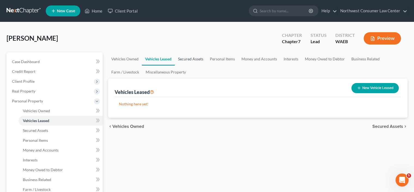
click at [183, 60] on link "Secured Assets" at bounding box center [191, 58] width 32 height 13
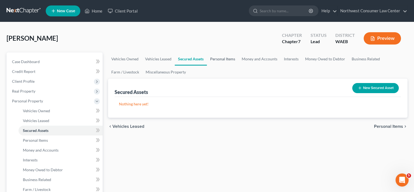
click at [224, 60] on link "Personal Items" at bounding box center [223, 58] width 32 height 13
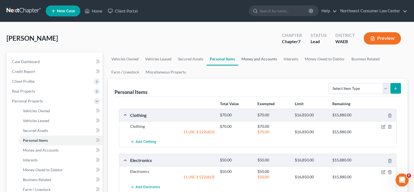
click at [265, 58] on link "Money and Accounts" at bounding box center [259, 58] width 42 height 13
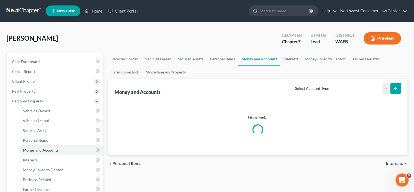
click at [235, 126] on div "Please wait..." at bounding box center [258, 124] width 278 height 21
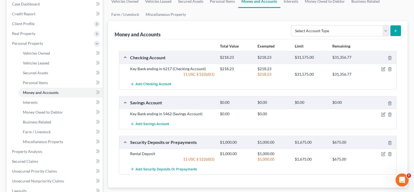
scroll to position [58, 0]
click at [340, 116] on div "Key Bank ending in 5462 (Savings Account) $0.00 $0.00" at bounding box center [257, 113] width 277 height 10
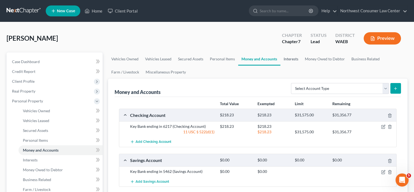
click at [292, 62] on link "Interests" at bounding box center [291, 58] width 21 height 13
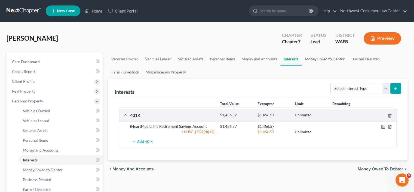
click at [311, 61] on link "Money Owed to Debtor" at bounding box center [325, 58] width 47 height 13
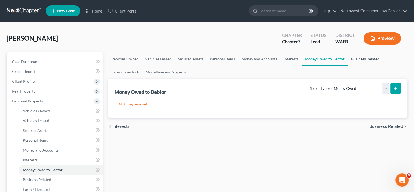
click at [355, 62] on link "Business Related" at bounding box center [365, 58] width 35 height 13
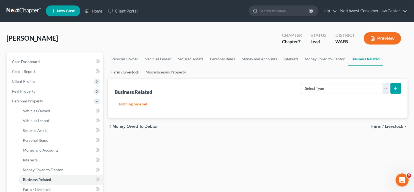
click at [132, 72] on link "Farm / Livestock" at bounding box center [125, 71] width 34 height 13
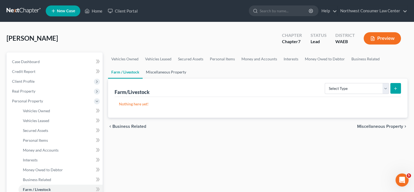
click at [172, 72] on link "Miscellaneous Property" at bounding box center [166, 71] width 47 height 13
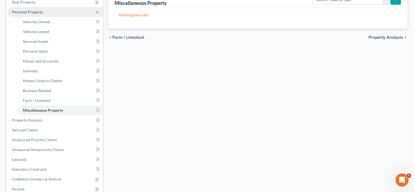
scroll to position [98, 0]
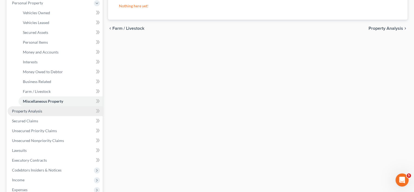
click at [51, 110] on link "Property Analysis" at bounding box center [55, 111] width 95 height 10
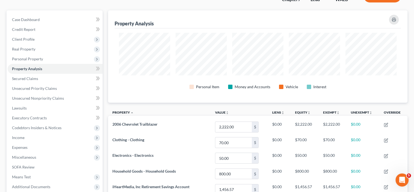
scroll to position [42, 0]
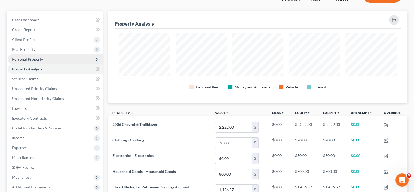
click at [48, 57] on span "Personal Property" at bounding box center [55, 59] width 95 height 10
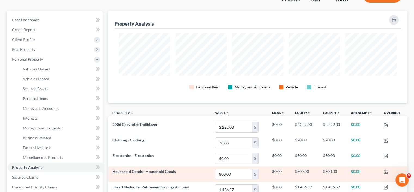
click at [157, 169] on span "Household Goods - Household Goods" at bounding box center [144, 171] width 63 height 5
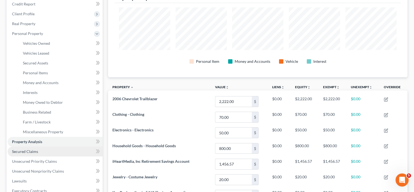
click at [39, 152] on link "Secured Claims" at bounding box center [55, 151] width 95 height 10
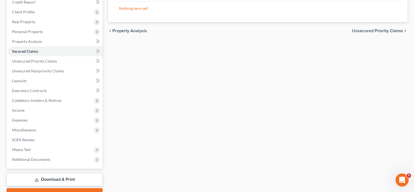
scroll to position [75, 0]
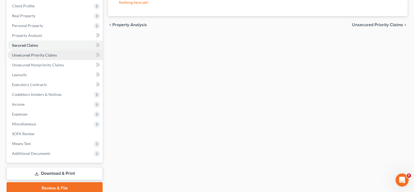
click at [62, 53] on link "Unsecured Priority Claims" at bounding box center [55, 55] width 95 height 10
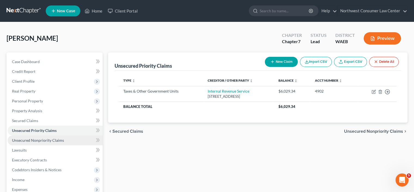
click at [39, 138] on span "Unsecured Nonpriority Claims" at bounding box center [38, 140] width 52 height 5
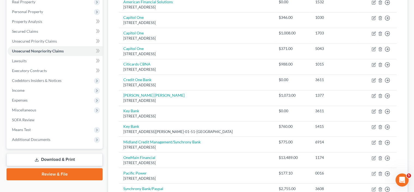
scroll to position [71, 0]
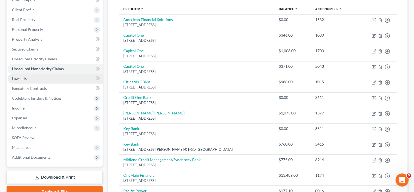
click at [60, 80] on link "Lawsuits" at bounding box center [55, 79] width 95 height 10
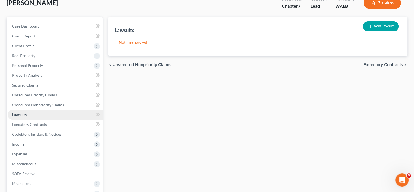
scroll to position [35, 0]
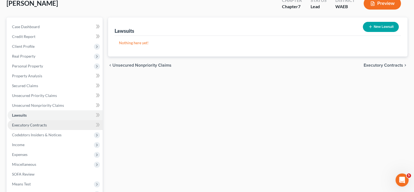
click at [46, 124] on link "Executory Contracts" at bounding box center [55, 125] width 95 height 10
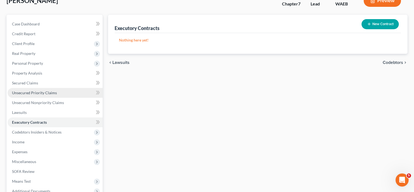
scroll to position [37, 0]
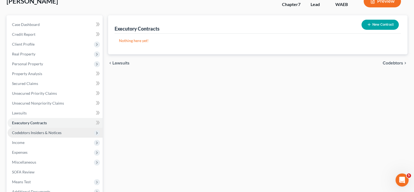
click at [46, 133] on span "Codebtors Insiders & Notices" at bounding box center [37, 132] width 50 height 5
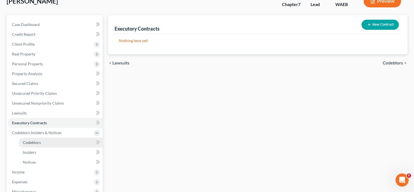
click at [44, 142] on link "Codebtors" at bounding box center [61, 142] width 84 height 10
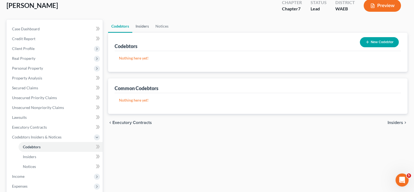
click at [142, 23] on link "Insiders" at bounding box center [142, 26] width 20 height 13
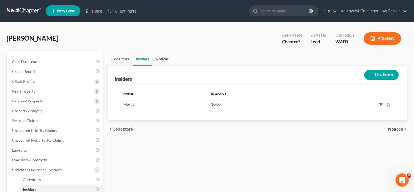
click at [158, 59] on link "Notices" at bounding box center [163, 58] width 20 height 13
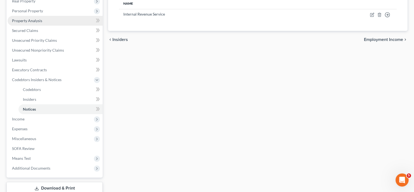
scroll to position [89, 0]
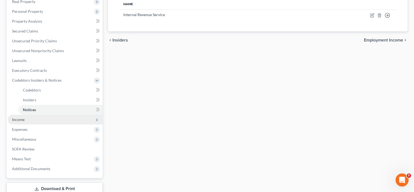
click at [26, 118] on span "Income" at bounding box center [55, 119] width 95 height 10
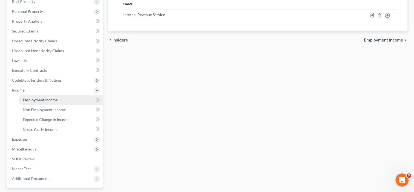
click at [39, 100] on span "Employment Income" at bounding box center [40, 99] width 35 height 5
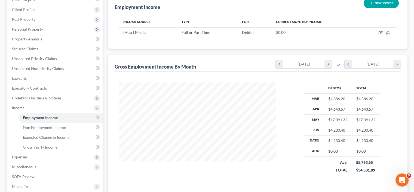
scroll to position [61, 0]
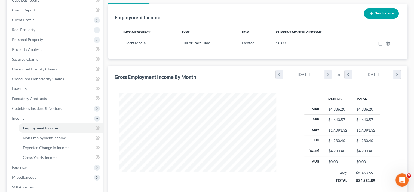
click at [307, 96] on th at bounding box center [315, 98] width 20 height 11
click at [217, 66] on div "Gross Employment Income By Month chevron_left March 2025 chevron_right to chevr…" at bounding box center [258, 73] width 287 height 16
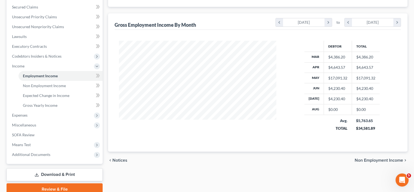
scroll to position [0, 0]
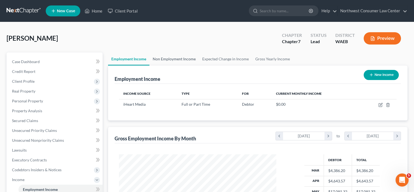
click at [182, 57] on link "Non Employment Income" at bounding box center [175, 58] width 50 height 13
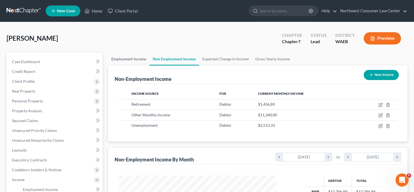
click at [127, 61] on link "Employment Income" at bounding box center [128, 58] width 41 height 13
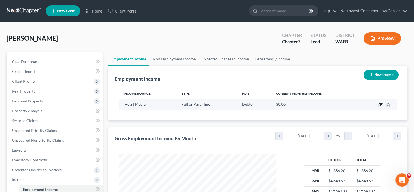
click at [381, 105] on icon "button" at bounding box center [381, 104] width 2 height 2
select select "0"
select select "45"
select select "0"
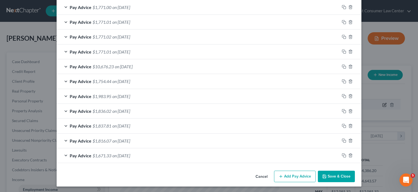
scroll to position [183, 0]
click at [99, 67] on span "$10,676.23" at bounding box center [103, 66] width 21 height 5
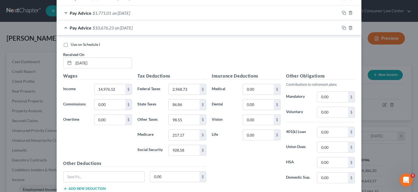
scroll to position [232, 0]
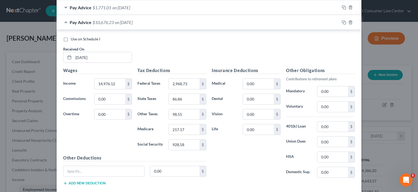
click at [310, 63] on div "Use on Schedule I Received On * 05/09/2025" at bounding box center [208, 51] width 297 height 31
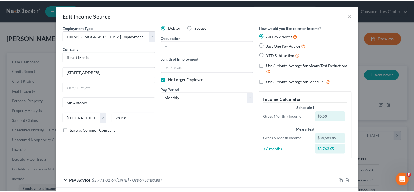
scroll to position [0, 0]
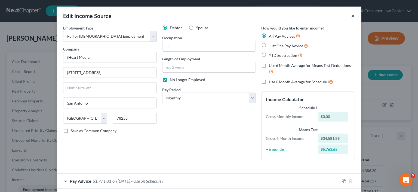
click at [351, 16] on button "×" at bounding box center [353, 16] width 4 height 7
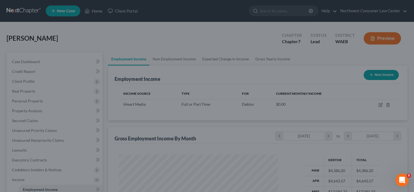
scroll to position [272324, 272252]
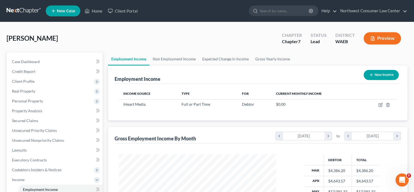
drag, startPoint x: 351, startPoint y: 16, endPoint x: 300, endPoint y: 77, distance: 79.7
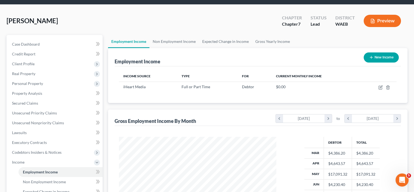
scroll to position [17, 0]
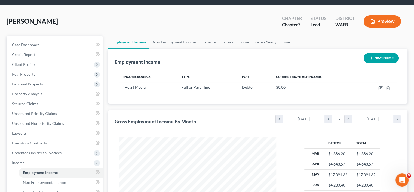
click at [306, 51] on div "Employment Income New Income" at bounding box center [258, 57] width 287 height 18
click at [182, 44] on link "Non Employment Income" at bounding box center [175, 41] width 50 height 13
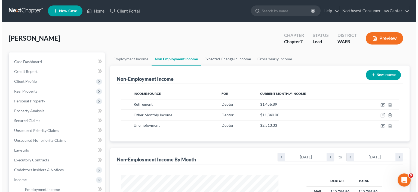
scroll to position [97, 168]
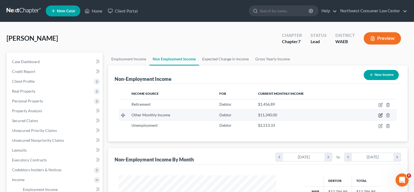
click at [379, 114] on icon "button" at bounding box center [381, 115] width 4 height 4
select select "13"
select select "0"
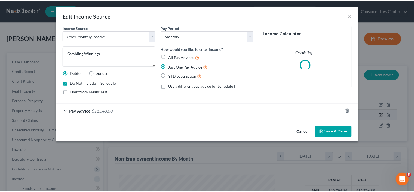
scroll to position [97, 170]
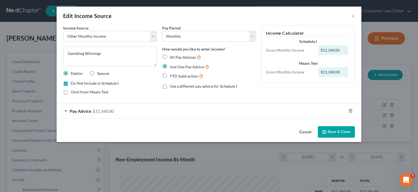
click at [94, 91] on span "Omit from Means Test" at bounding box center [90, 91] width 38 height 5
click at [77, 91] on input "Omit from Means Test" at bounding box center [75, 91] width 4 height 4
checkbox input "true"
click at [184, 100] on form "Income Source * Select Unemployment Disability (from employer) Pension Retireme…" at bounding box center [209, 71] width 292 height 93
click at [101, 110] on span "$11,340.00" at bounding box center [103, 110] width 21 height 5
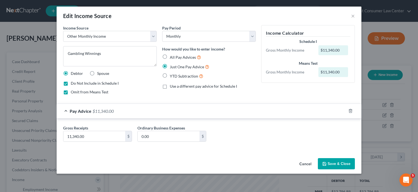
click at [335, 163] on button "Save & Close" at bounding box center [336, 163] width 37 height 11
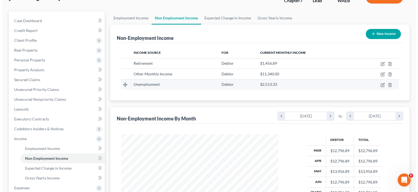
scroll to position [38, 0]
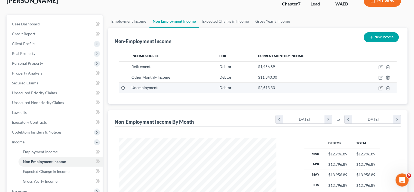
click at [381, 87] on icon "button" at bounding box center [381, 88] width 4 height 4
select select "0"
select select "3"
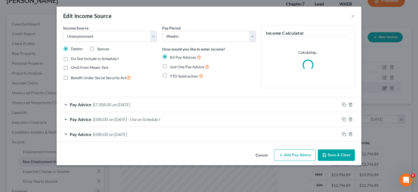
scroll to position [97, 170]
click at [132, 110] on div "Pay Advice $7,308.00 on 08/29/2025" at bounding box center [198, 104] width 283 height 14
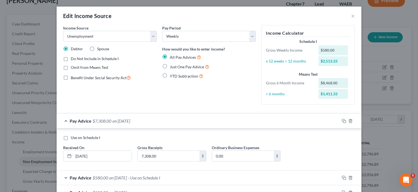
click at [332, 147] on div "Use on Schedule I Received On * 08/29/2025 Gross Receipts 7,308.00 $ Ordinary B…" at bounding box center [208, 150] width 297 height 31
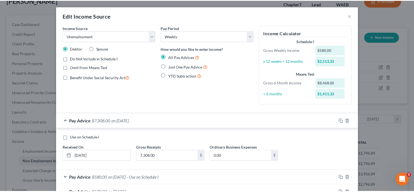
scroll to position [0, 0]
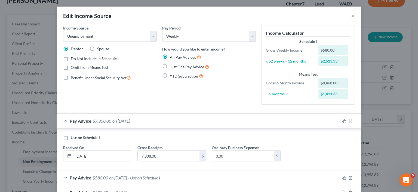
click at [349, 14] on div "Edit Income Source ×" at bounding box center [209, 16] width 305 height 19
click at [351, 16] on button "×" at bounding box center [353, 16] width 4 height 7
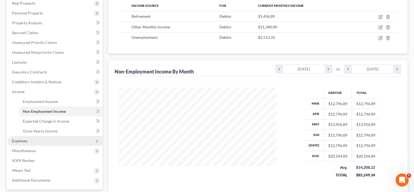
scroll to position [137, 0]
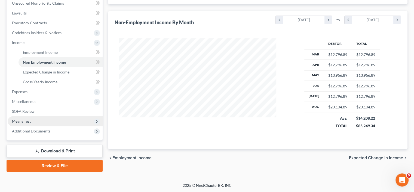
click at [36, 123] on span "Means Test" at bounding box center [55, 121] width 95 height 10
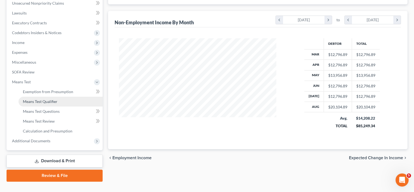
click at [34, 100] on span "Means Test Qualifier" at bounding box center [40, 101] width 35 height 5
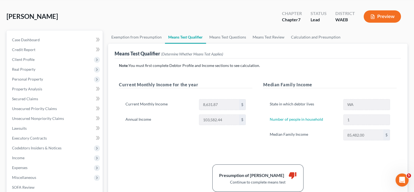
scroll to position [146, 0]
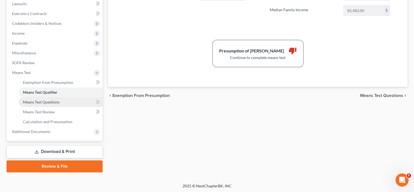
click at [73, 101] on link "Means Test Questions" at bounding box center [61, 102] width 84 height 10
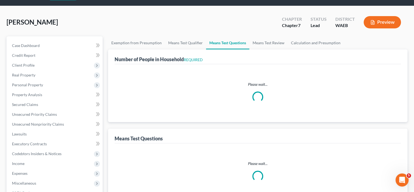
scroll to position [2, 0]
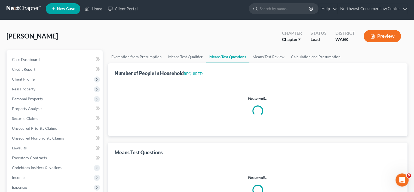
select select "1"
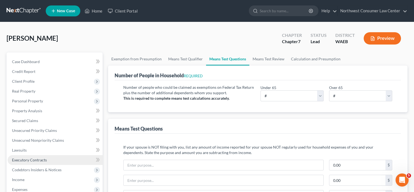
scroll to position [39, 0]
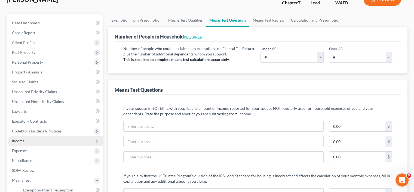
click at [47, 139] on span "Income" at bounding box center [55, 141] width 95 height 10
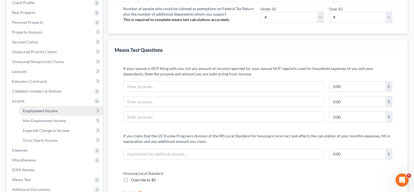
scroll to position [78, 0]
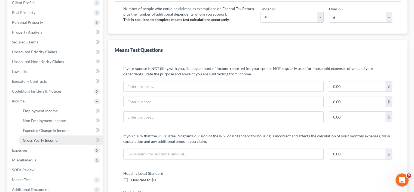
click at [48, 138] on span "Gross Yearly Income" at bounding box center [40, 140] width 35 height 5
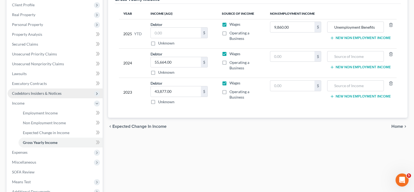
scroll to position [76, 0]
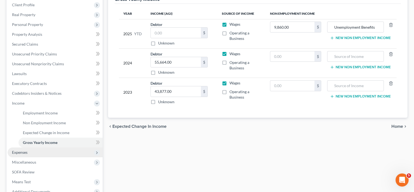
click at [52, 152] on span "Expenses" at bounding box center [55, 152] width 95 height 10
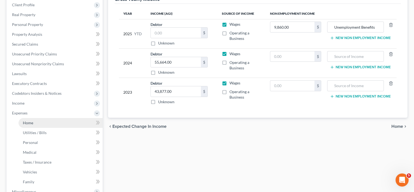
click at [48, 123] on link "Home" at bounding box center [61, 123] width 84 height 10
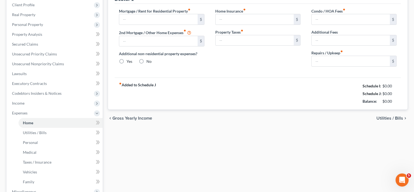
type input "1,100.00"
type input "0.00"
radio input "true"
type input "0.00"
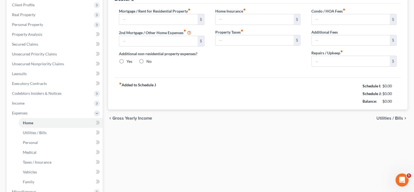
type input "0.00"
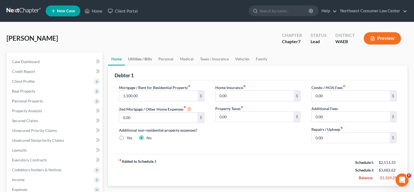
click at [144, 61] on link "Utilities / Bills" at bounding box center [140, 58] width 30 height 13
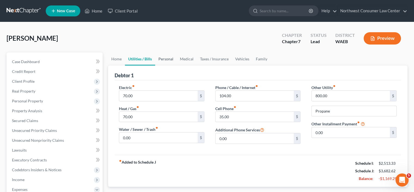
click at [170, 59] on link "Personal" at bounding box center [166, 58] width 22 height 13
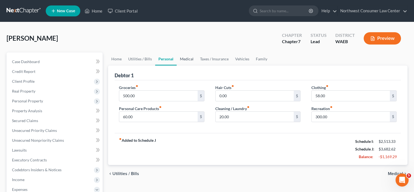
click at [195, 58] on link "Medical" at bounding box center [187, 58] width 20 height 13
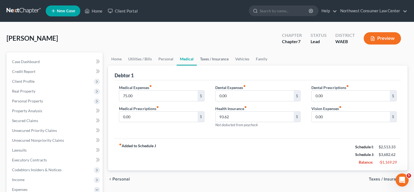
click at [207, 60] on link "Taxes / Insurance" at bounding box center [214, 58] width 35 height 13
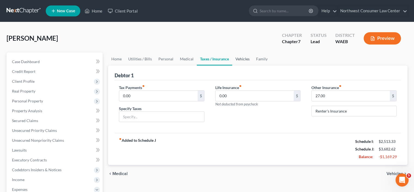
click at [246, 60] on link "Vehicles" at bounding box center [242, 58] width 21 height 13
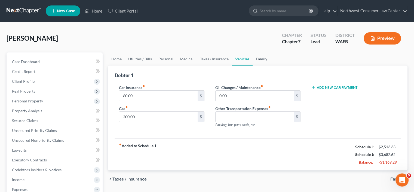
click at [264, 59] on link "Family" at bounding box center [262, 58] width 18 height 13
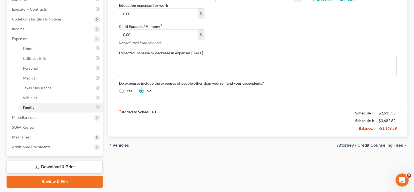
scroll to position [150, 0]
click at [56, 116] on span "Miscellaneous" at bounding box center [55, 117] width 95 height 10
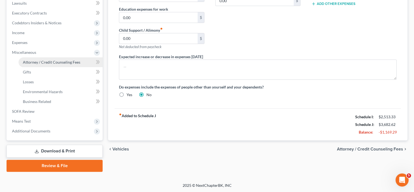
click at [45, 60] on span "Attorney / Credit Counseling Fees" at bounding box center [51, 62] width 57 height 5
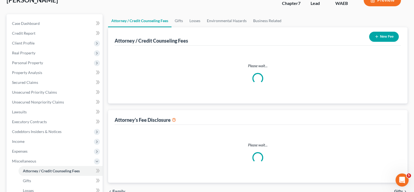
select select "0"
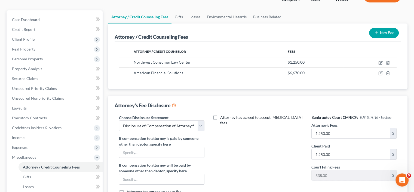
scroll to position [14, 0]
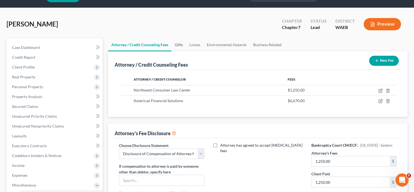
click at [178, 42] on link "Gifts" at bounding box center [179, 44] width 15 height 13
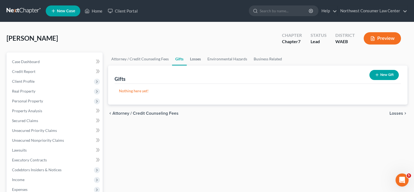
click at [196, 57] on link "Losses" at bounding box center [195, 58] width 17 height 13
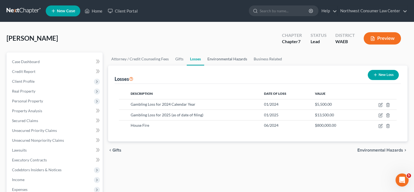
click at [219, 61] on link "Environmental Hazards" at bounding box center [227, 58] width 46 height 13
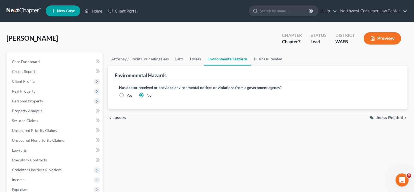
click at [190, 59] on link "Losses" at bounding box center [195, 58] width 17 height 13
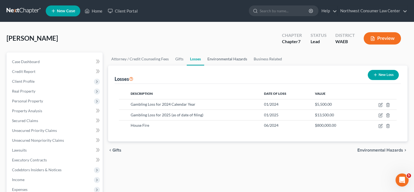
click at [224, 60] on link "Environmental Hazards" at bounding box center [227, 58] width 46 height 13
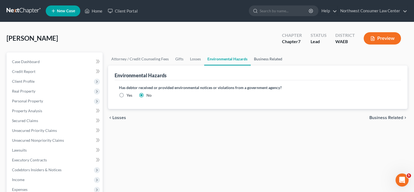
click at [263, 60] on link "Business Related" at bounding box center [268, 58] width 35 height 13
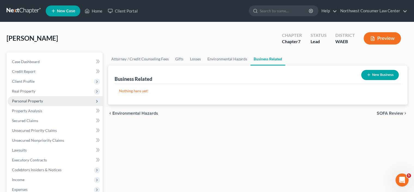
scroll to position [110, 0]
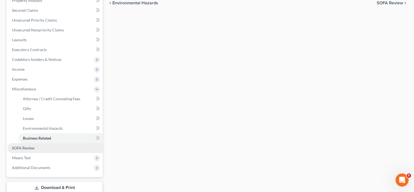
click at [38, 149] on link "SOFA Review" at bounding box center [55, 148] width 95 height 10
